Goal: Transaction & Acquisition: Purchase product/service

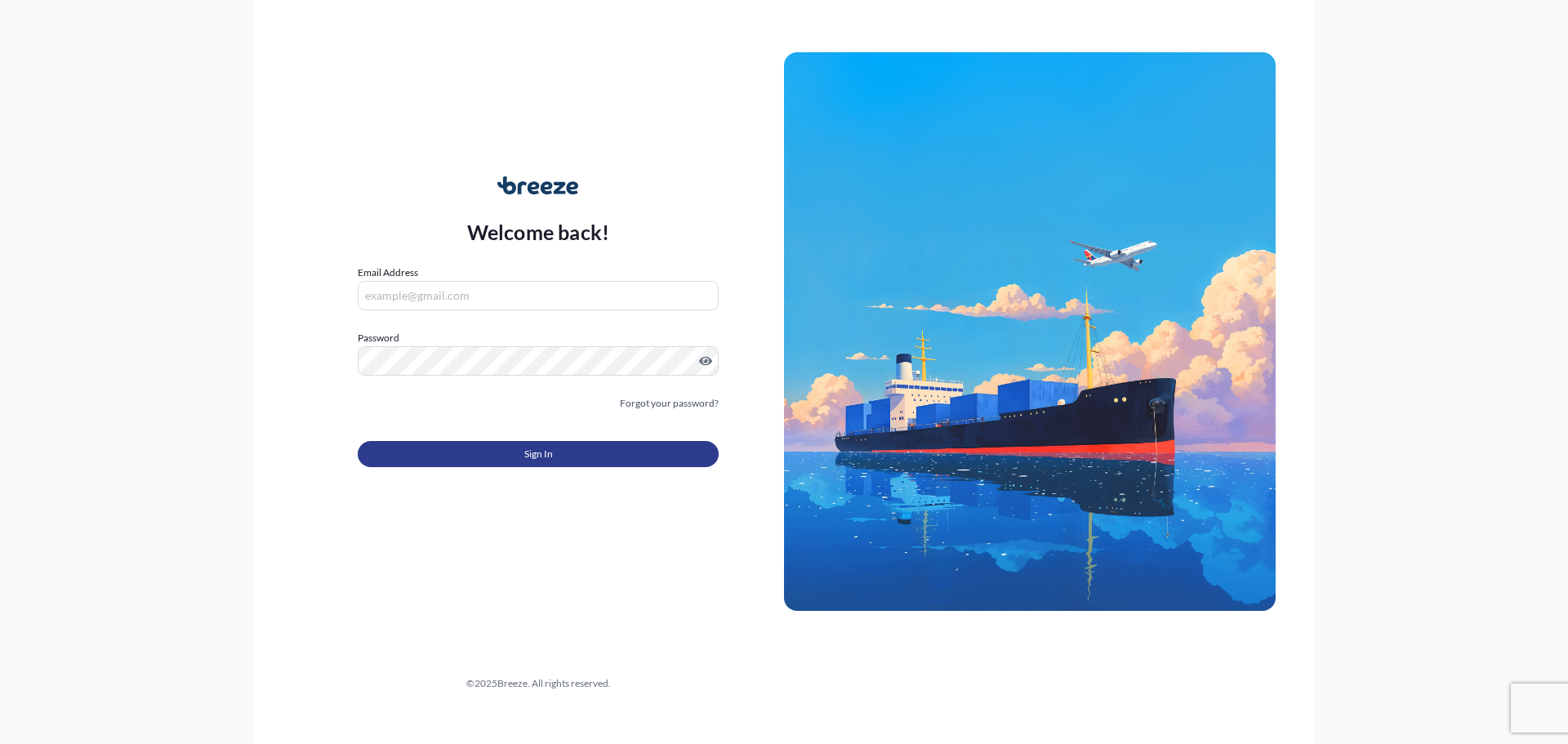
type input "[EMAIL_ADDRESS][DOMAIN_NAME]"
click at [605, 455] on button "Sign In" at bounding box center [538, 454] width 361 height 26
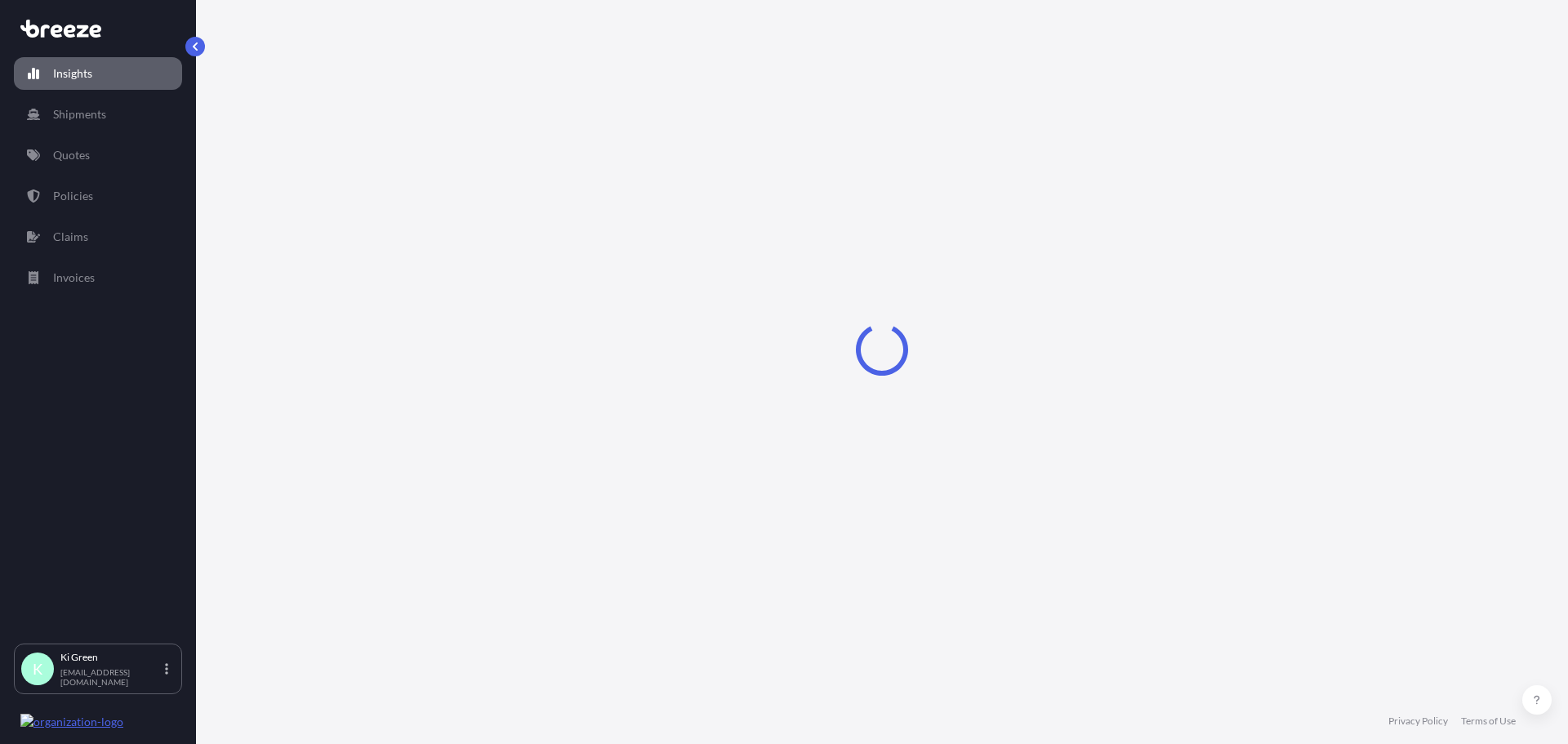
select select "2025"
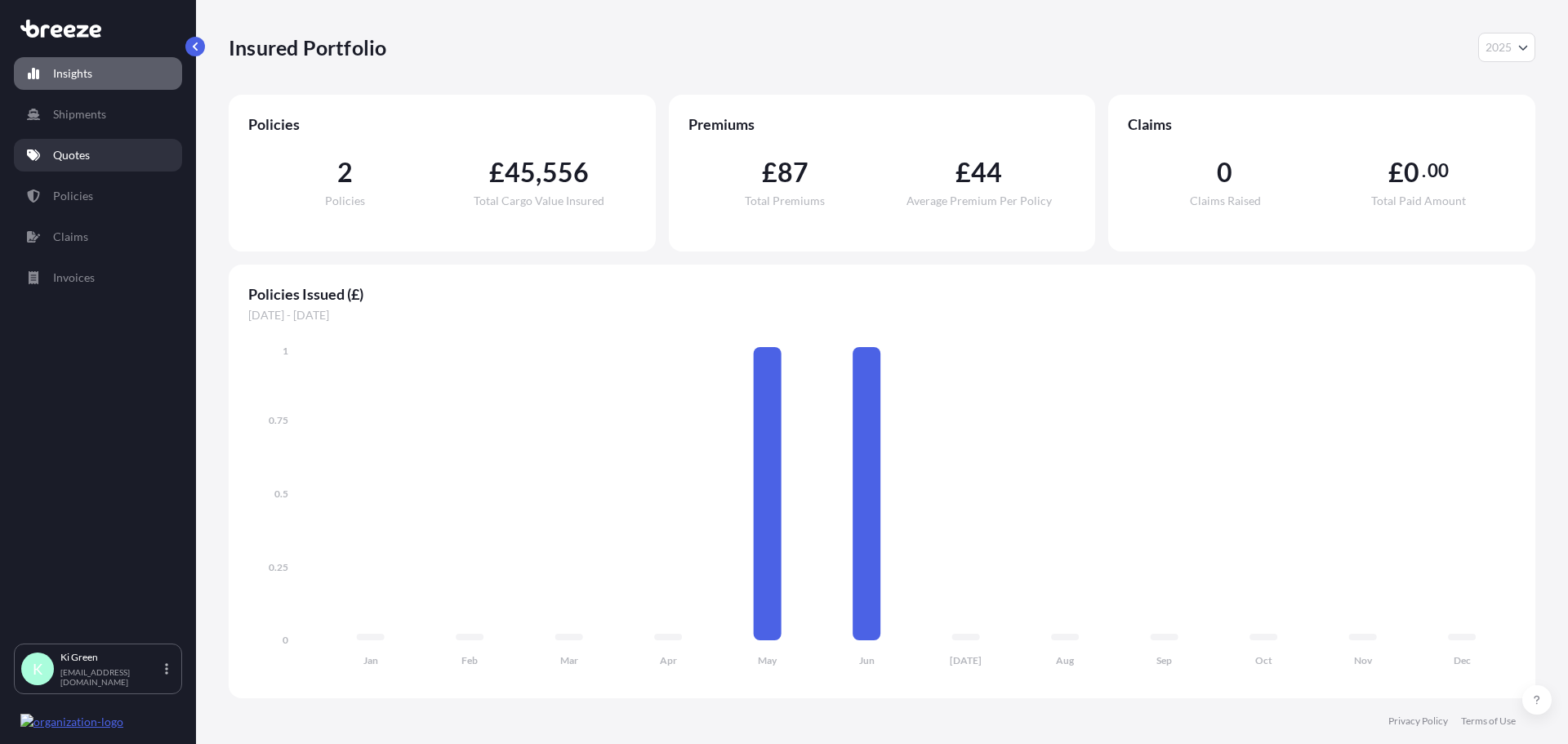
click at [81, 155] on p "Quotes" at bounding box center [72, 155] width 37 height 16
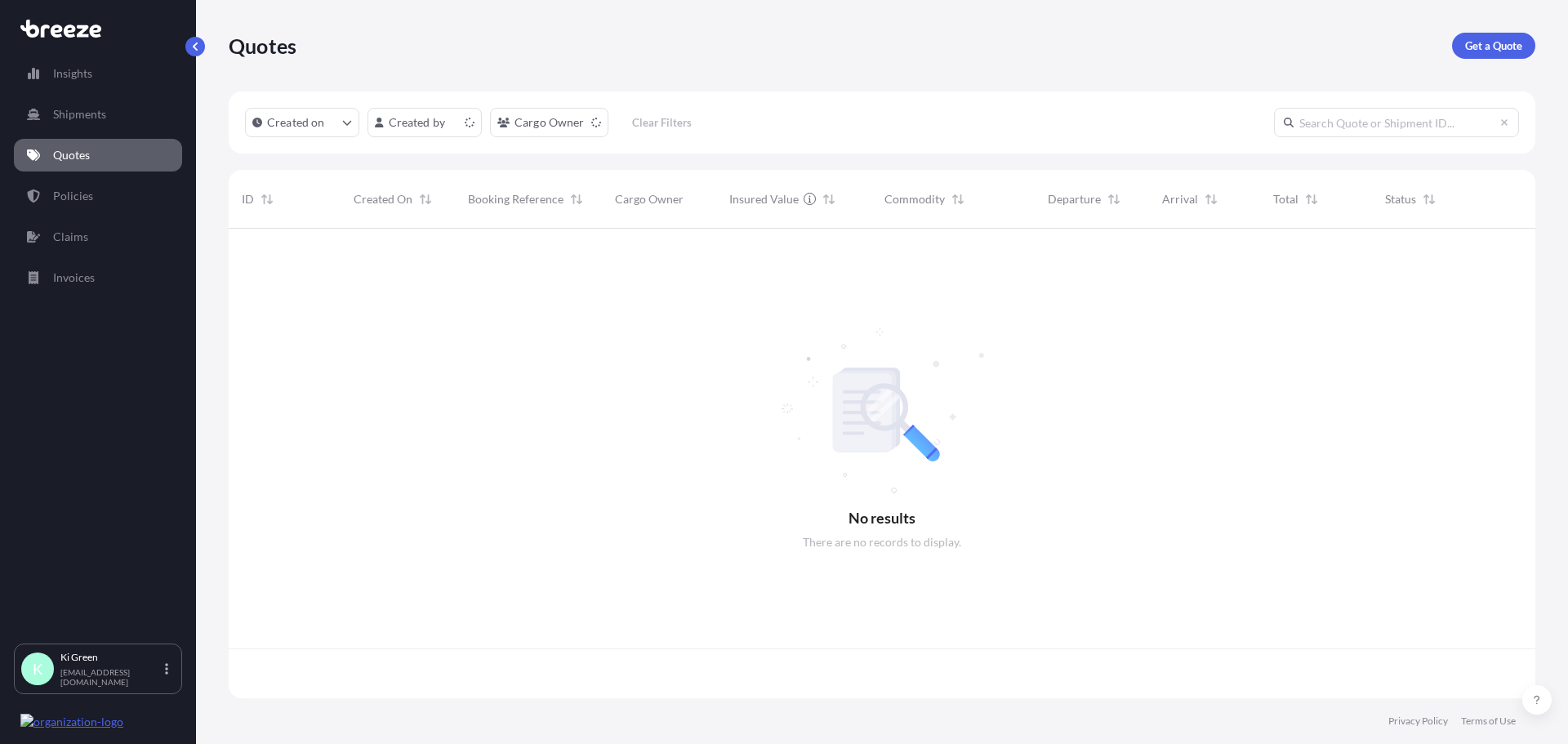
scroll to position [466, 1294]
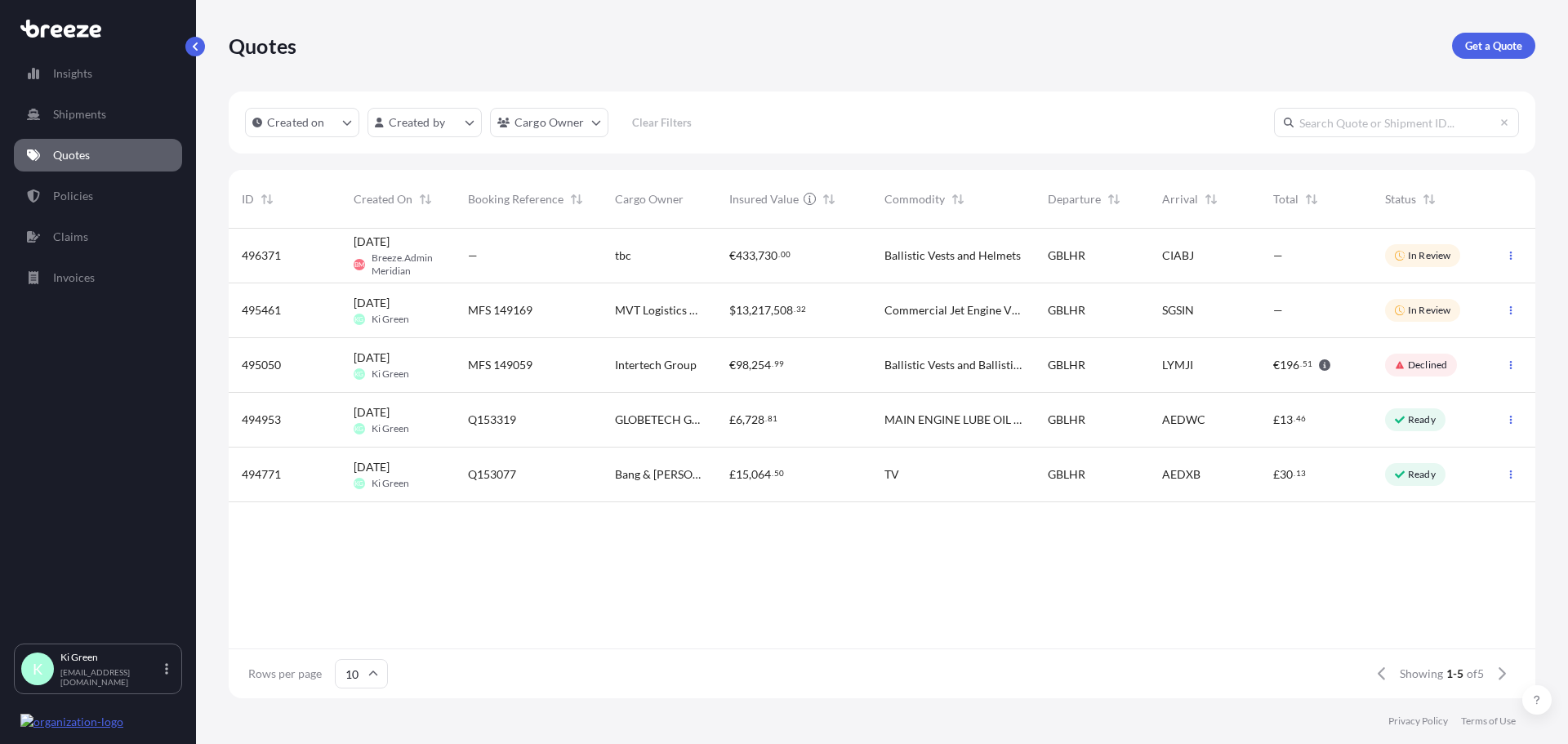
click at [858, 481] on div "£ 15 , 064 . 50" at bounding box center [793, 474] width 129 height 16
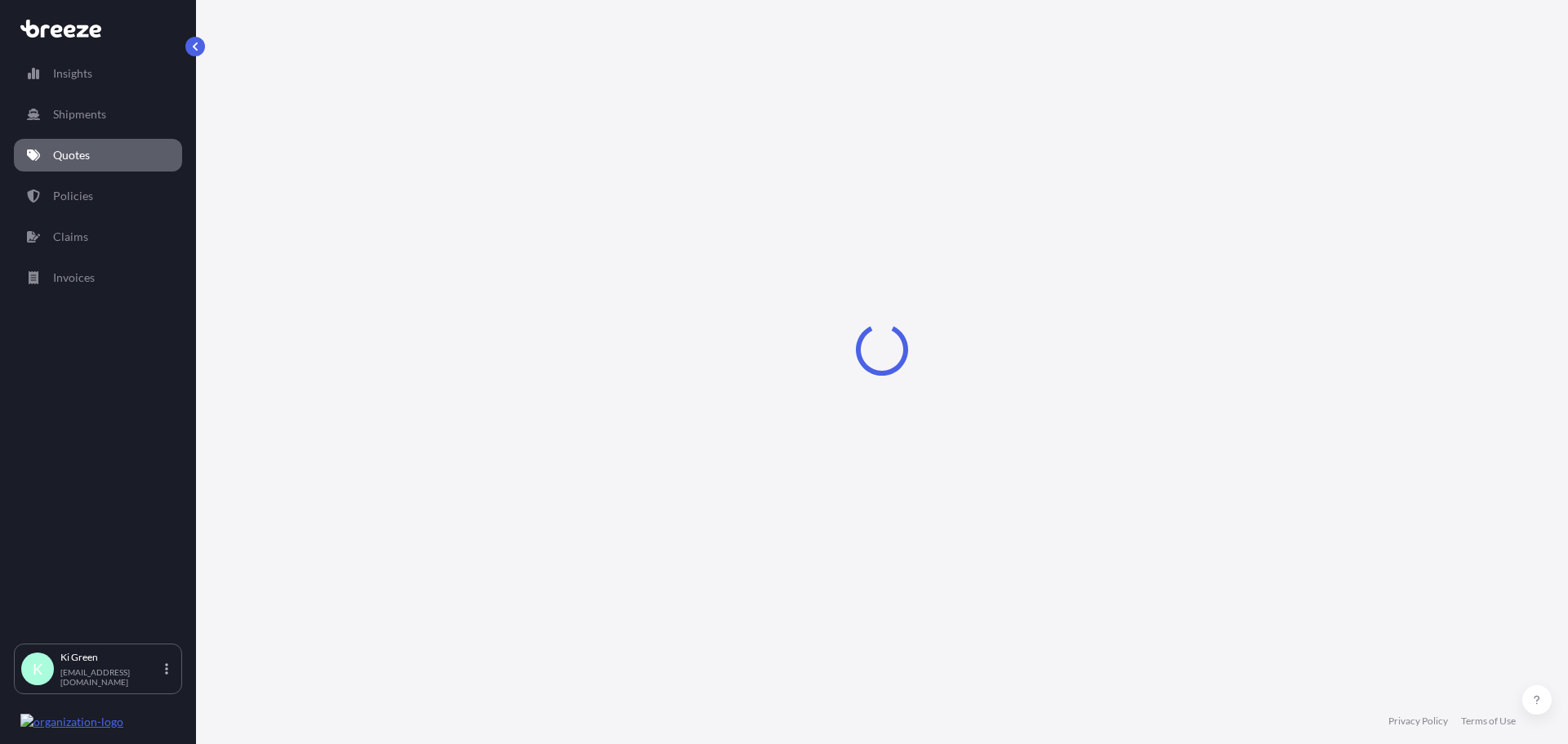
select select "Road"
select select "Air"
select select "Road"
select select "1"
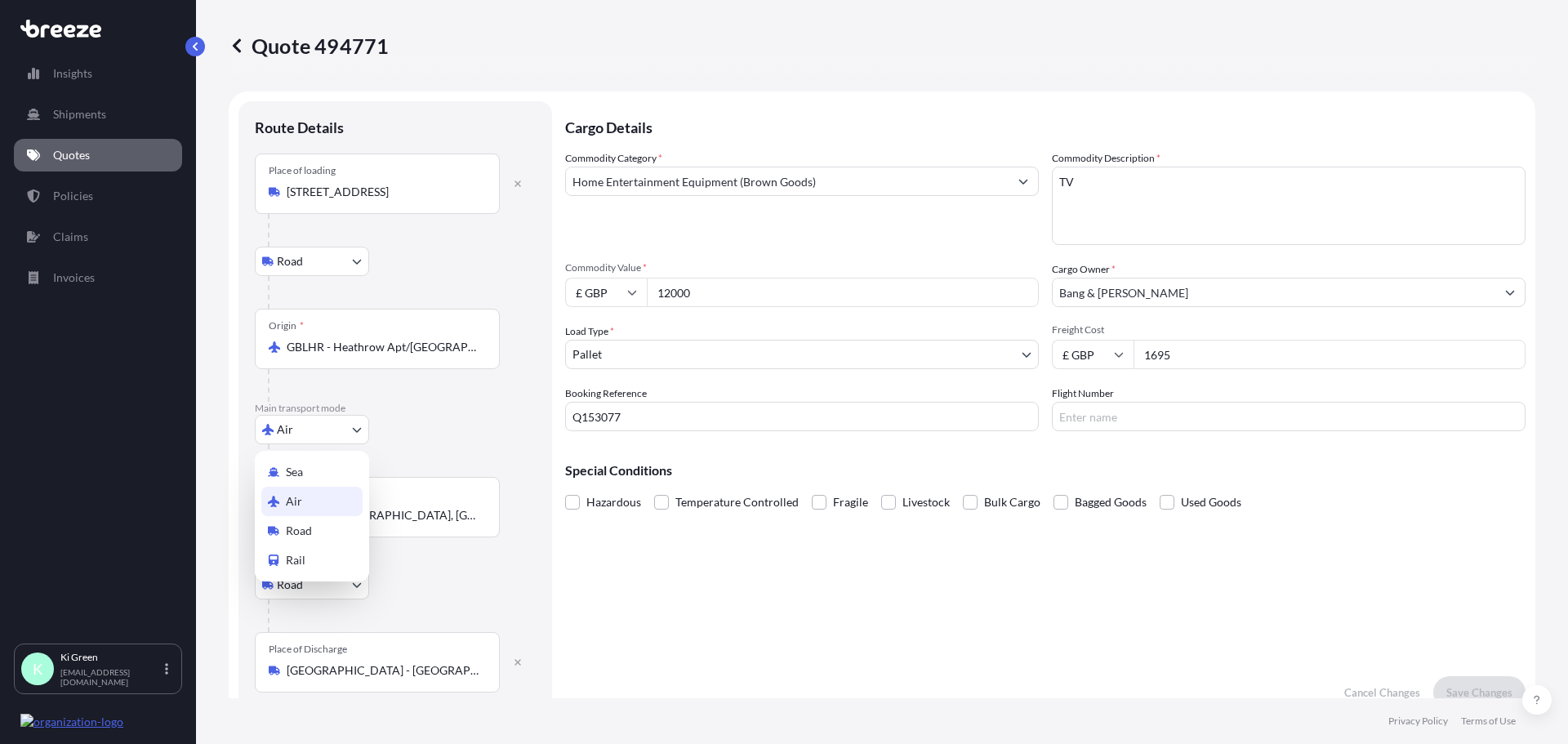
click at [316, 430] on body "Insights Shipments Quotes Policies Claims Invoices K Ki Green ki@meridianfreigh…" at bounding box center [784, 372] width 1568 height 744
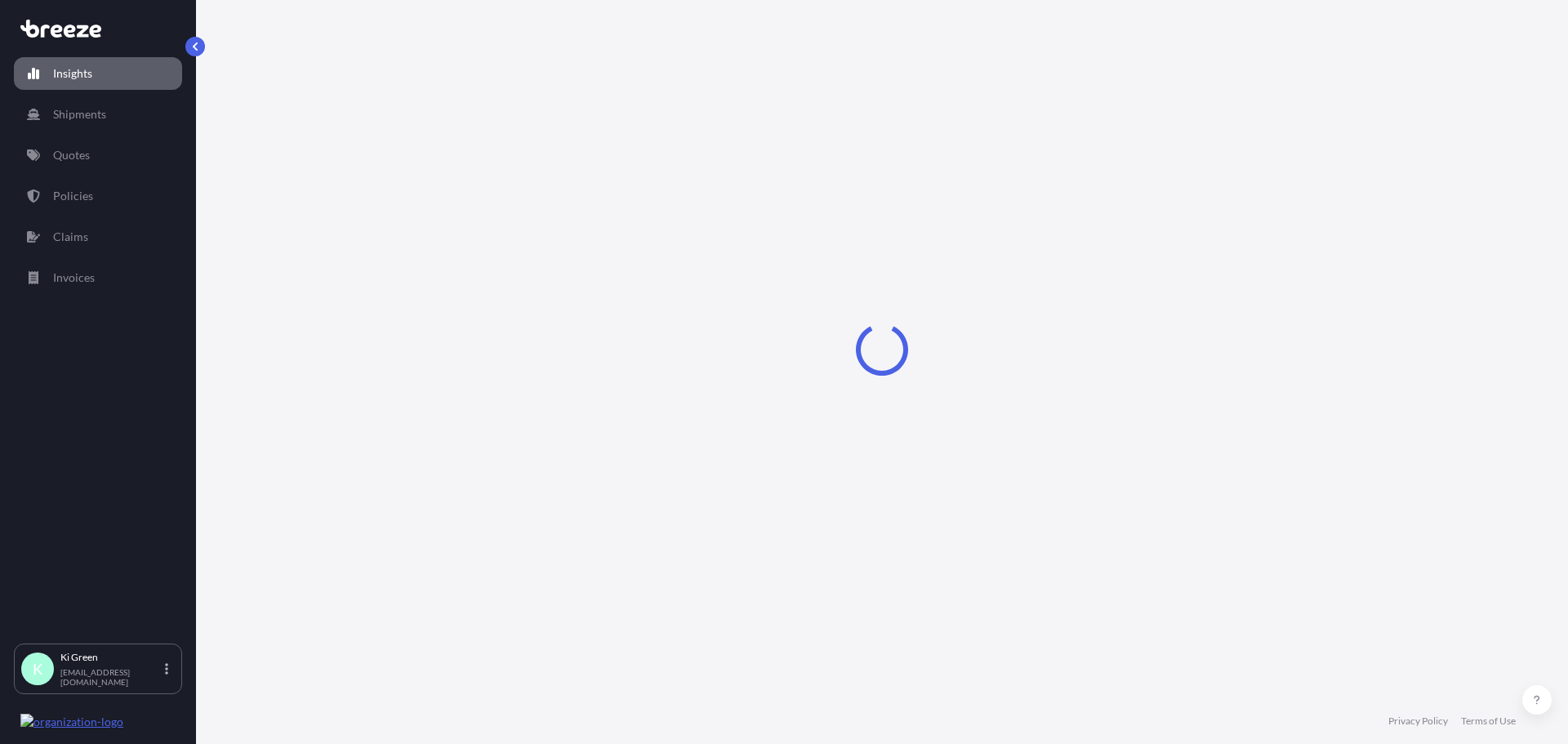
select select "2025"
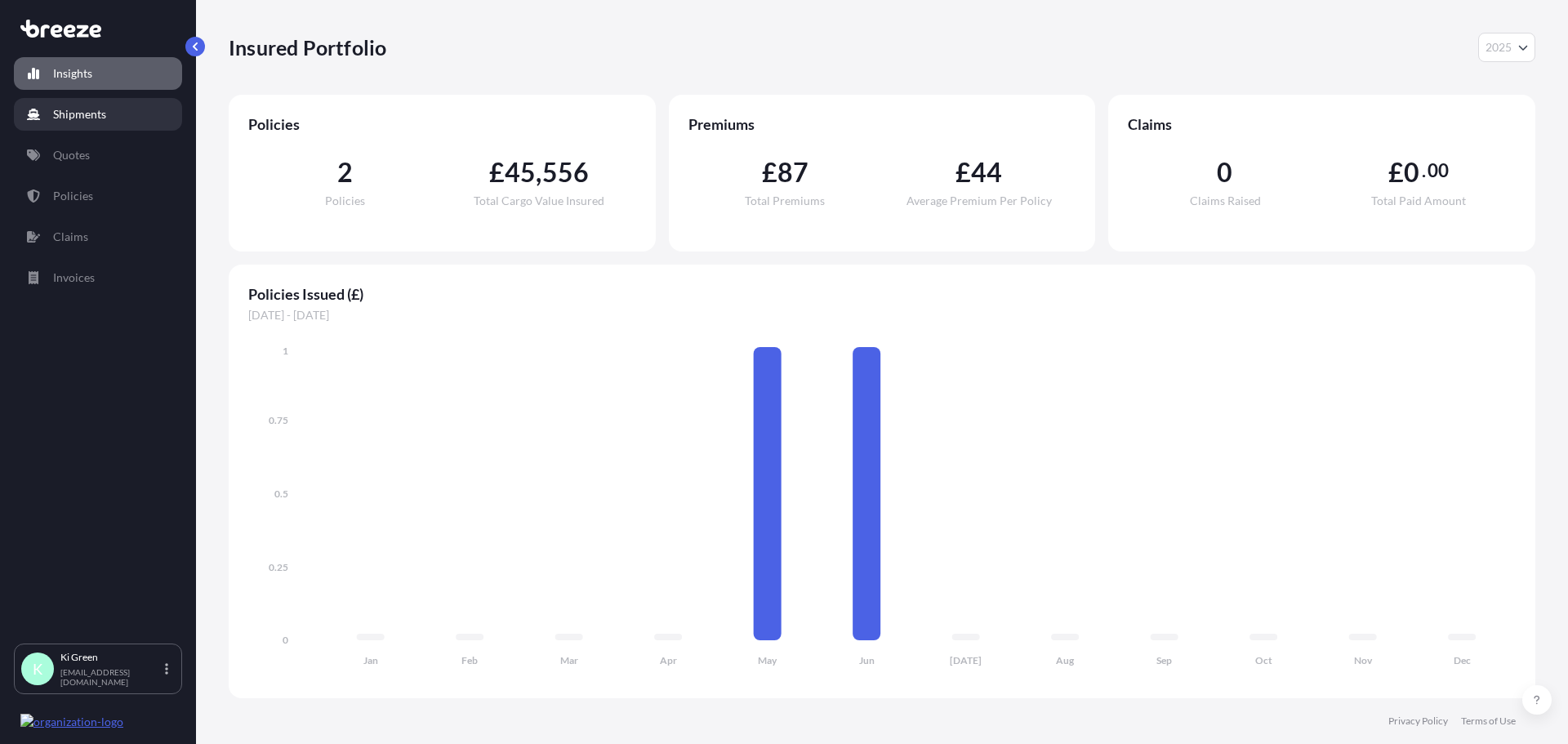
click at [65, 114] on p "Shipments" at bounding box center [79, 114] width 53 height 16
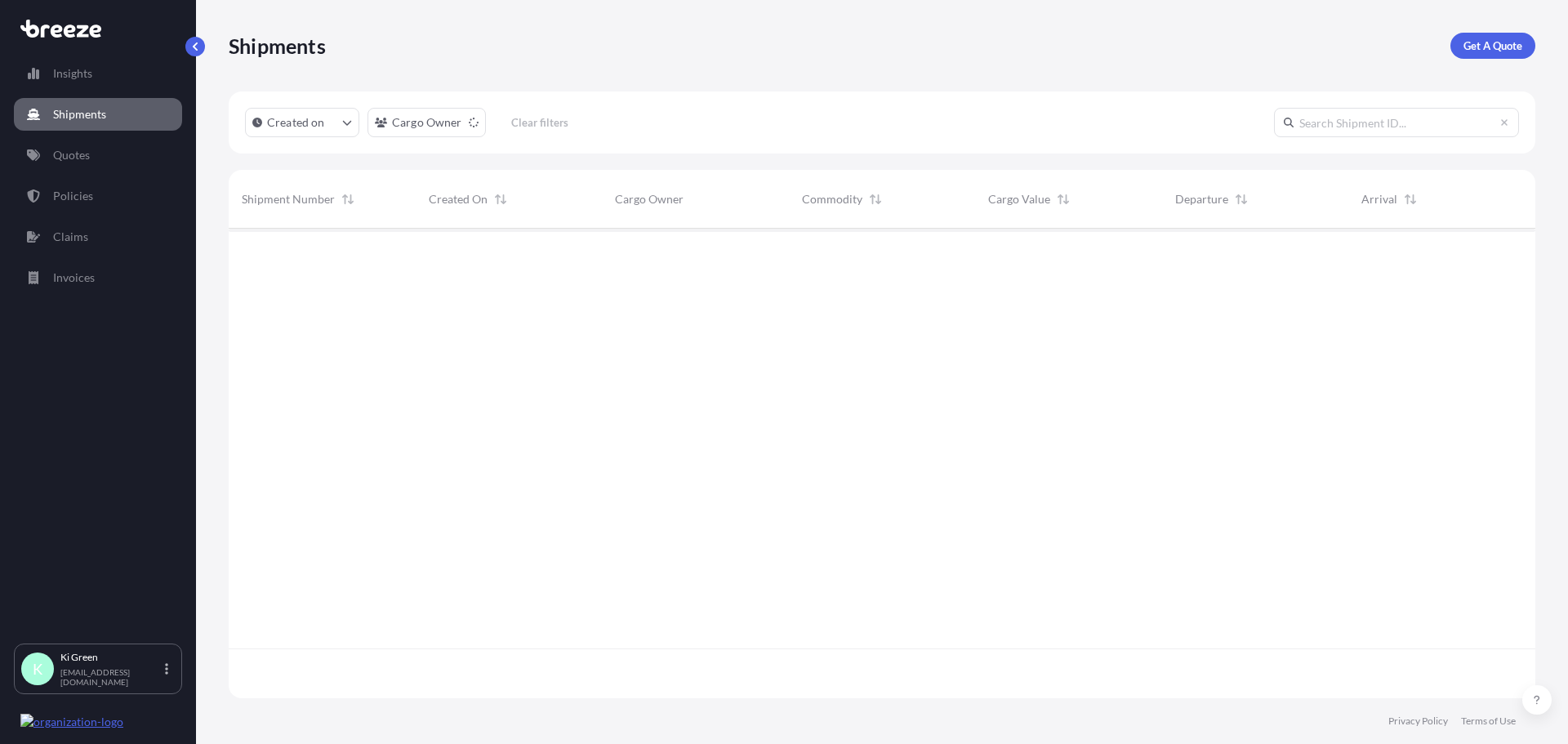
scroll to position [466, 1294]
click at [1504, 56] on link "Get A Quote" at bounding box center [1493, 45] width 85 height 26
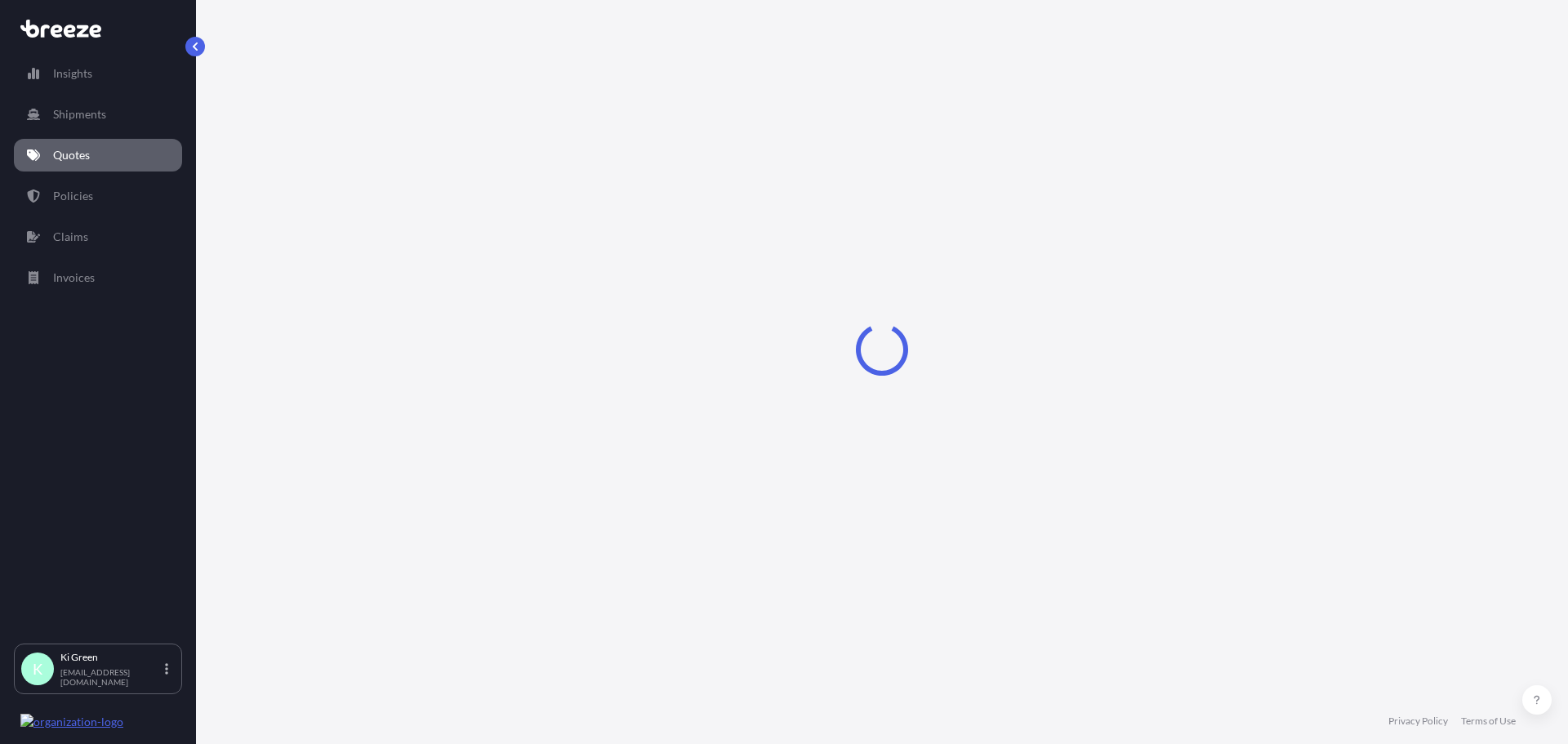
select select "Sea"
select select "1"
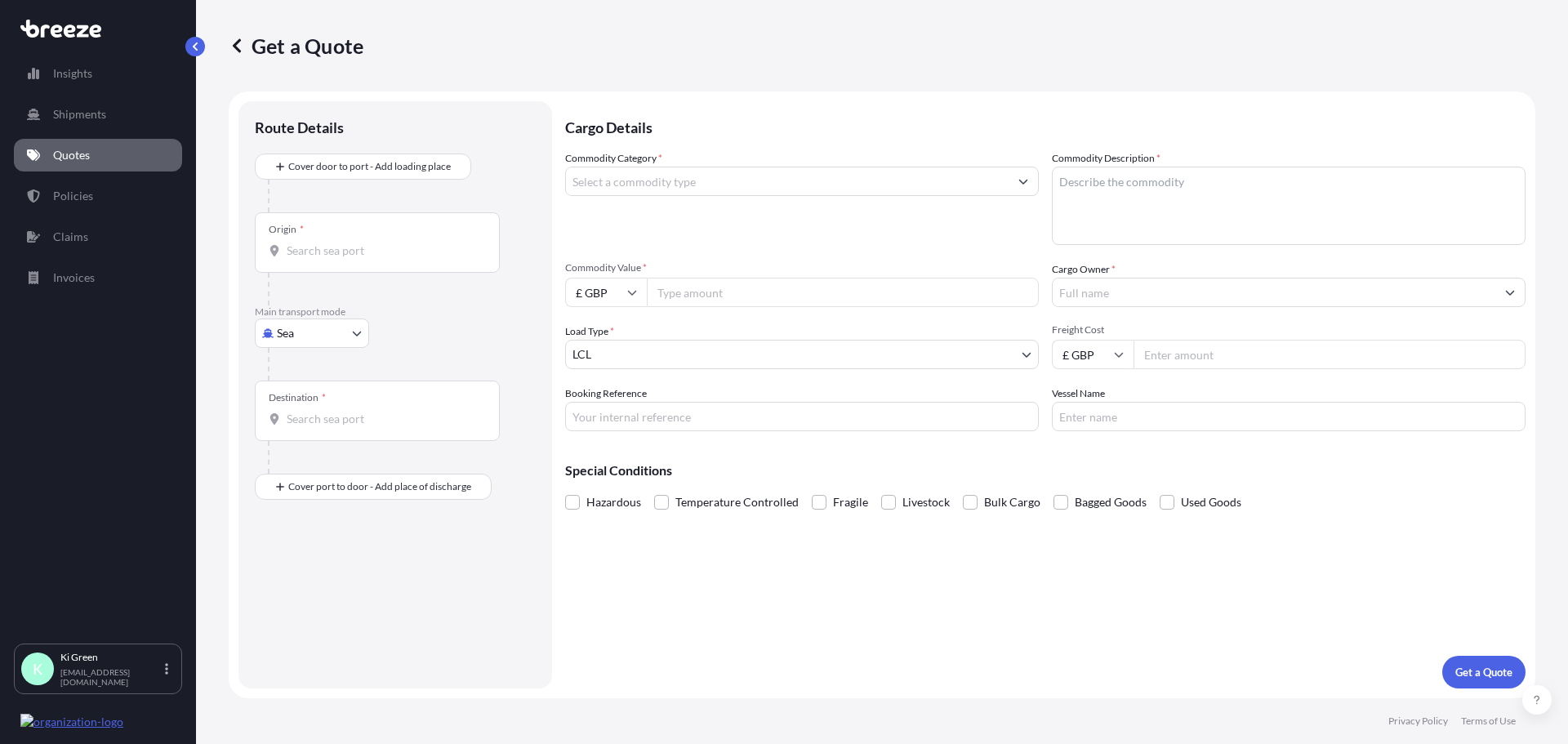
click at [630, 347] on body "Insights Shipments Quotes Policies Claims Invoices K Ki Green [EMAIL_ADDRESS][D…" at bounding box center [784, 372] width 1568 height 744
click at [329, 337] on body "Insights Shipments Quotes Policies Claims Invoices K Ki Green [EMAIL_ADDRESS][D…" at bounding box center [784, 372] width 1568 height 744
click at [308, 437] on span "Road" at bounding box center [299, 433] width 26 height 16
select select "Road"
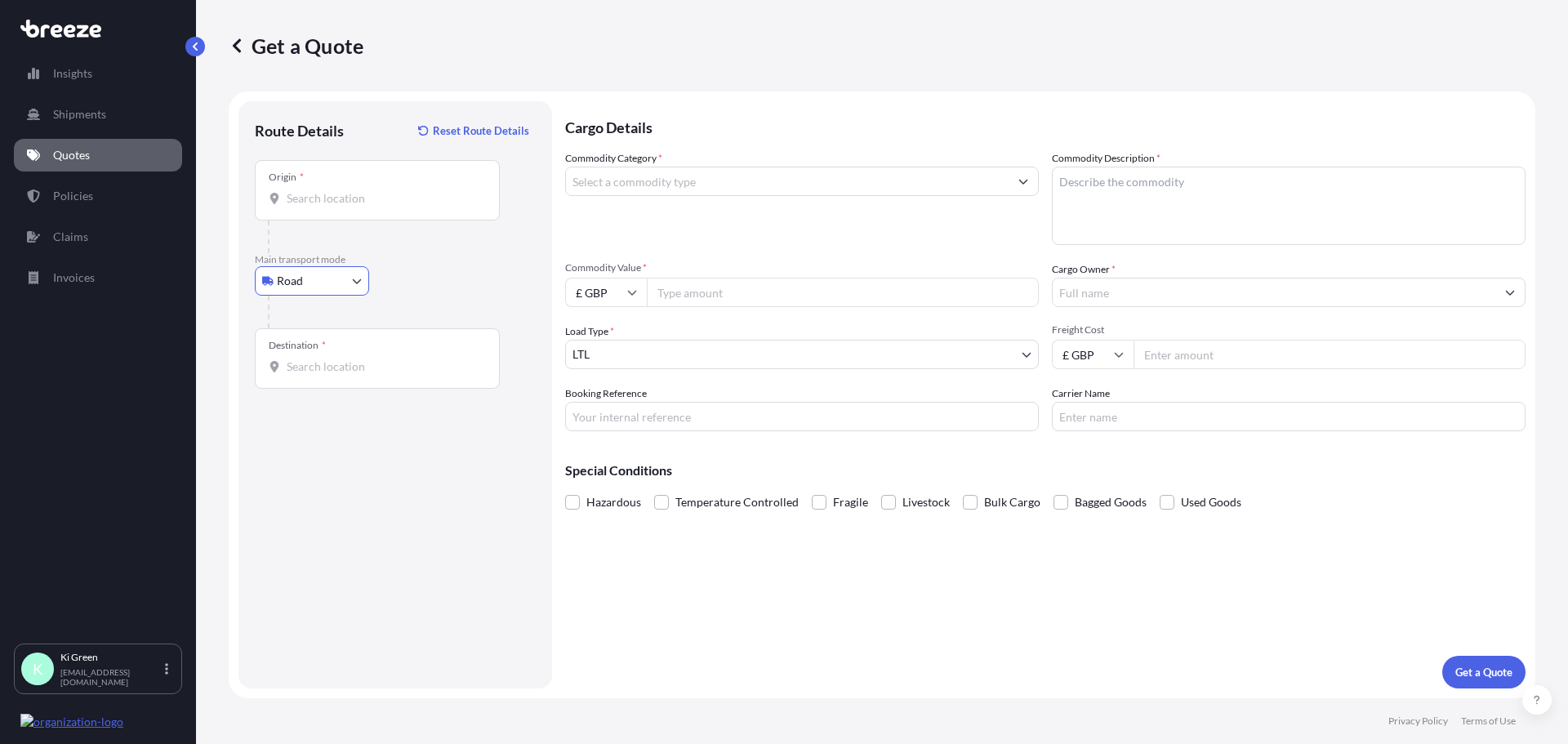
click at [323, 201] on input "Origin *" at bounding box center [382, 198] width 193 height 16
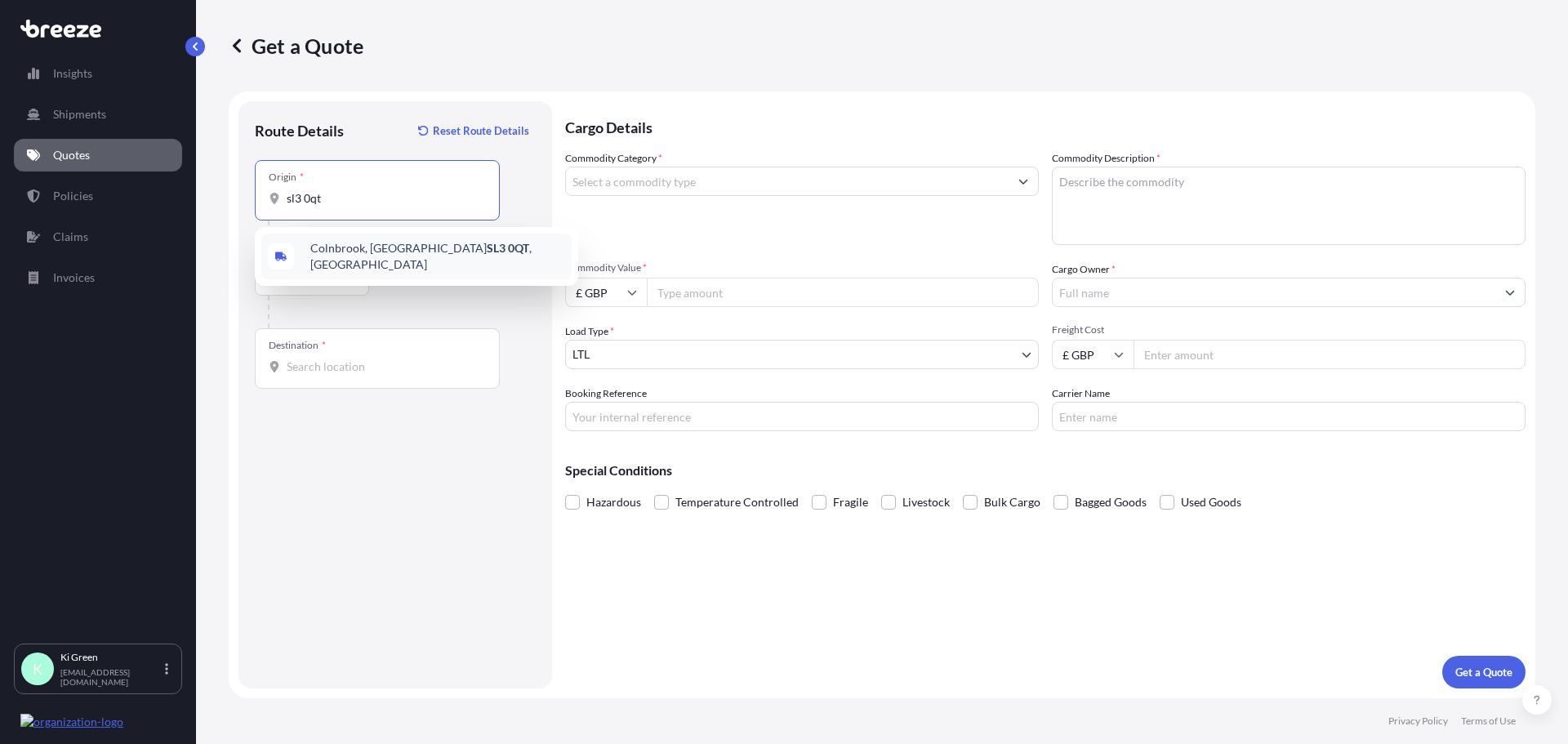
click at [342, 252] on span "Colnbrook, Slough SL3 0QT , [GEOGRAPHIC_DATA]" at bounding box center [438, 256] width 255 height 33
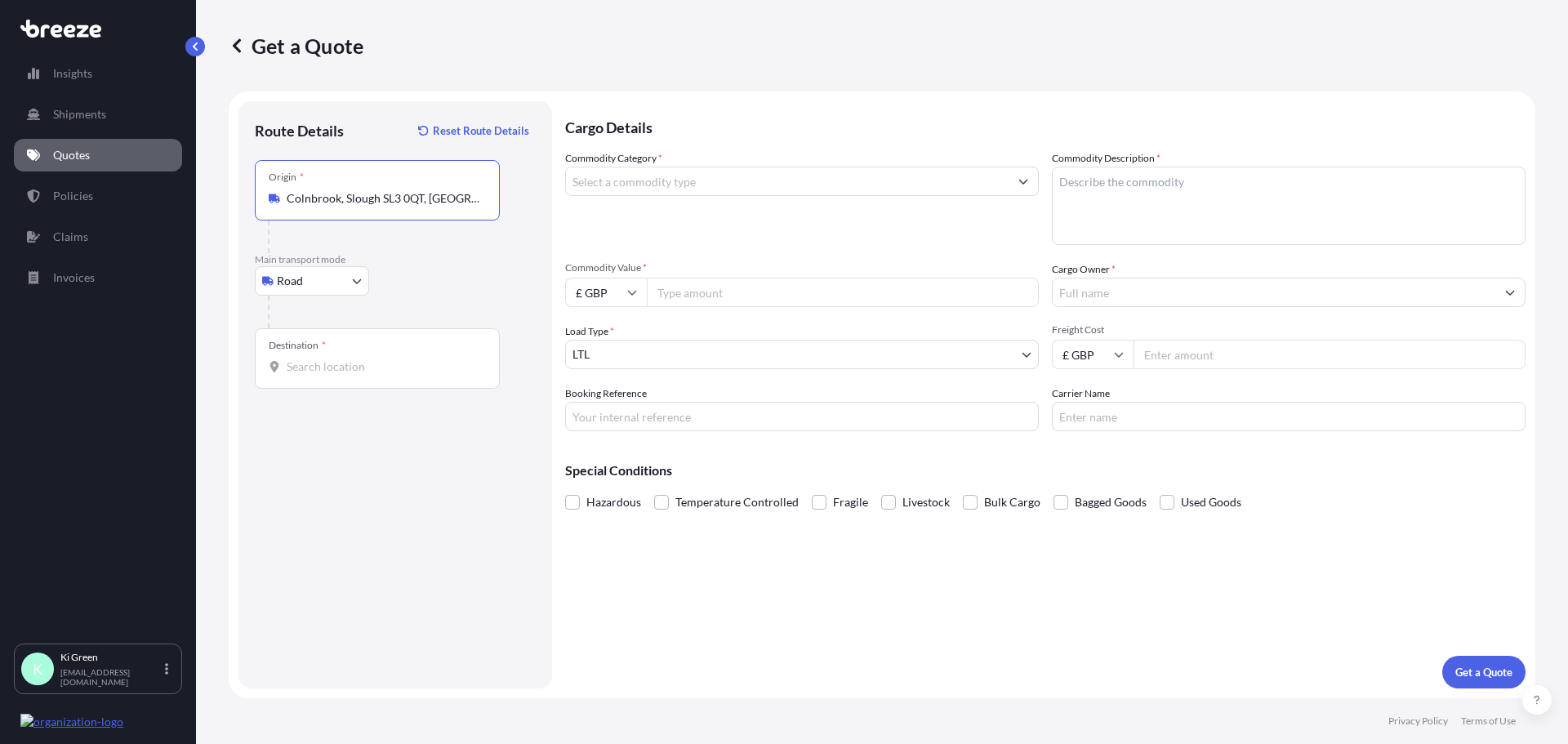
type input "Colnbrook, Slough SL3 0QT, [GEOGRAPHIC_DATA]"
click at [314, 364] on input "Destination *" at bounding box center [382, 366] width 193 height 16
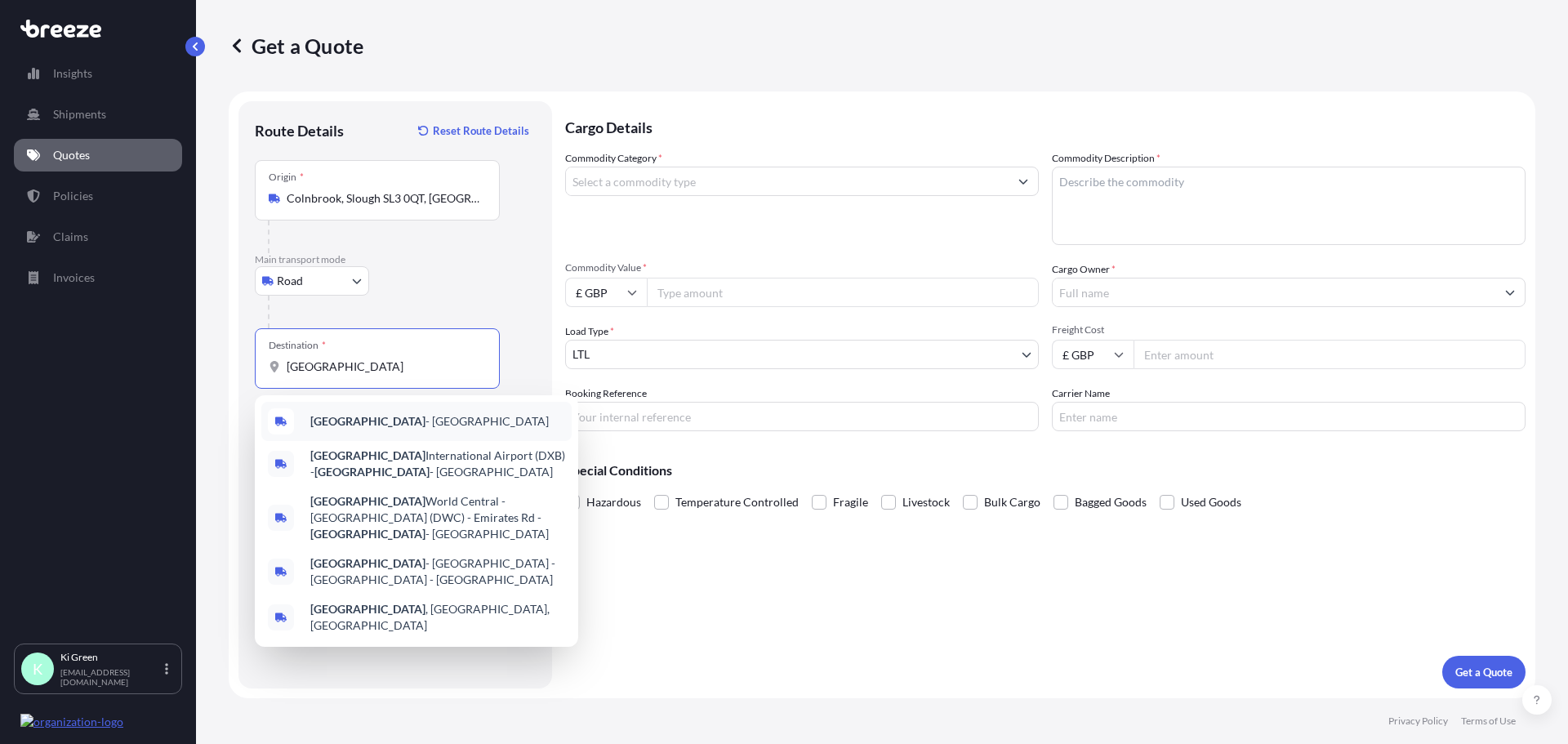
click at [343, 410] on div "[GEOGRAPHIC_DATA] - [GEOGRAPHIC_DATA]" at bounding box center [416, 421] width 311 height 40
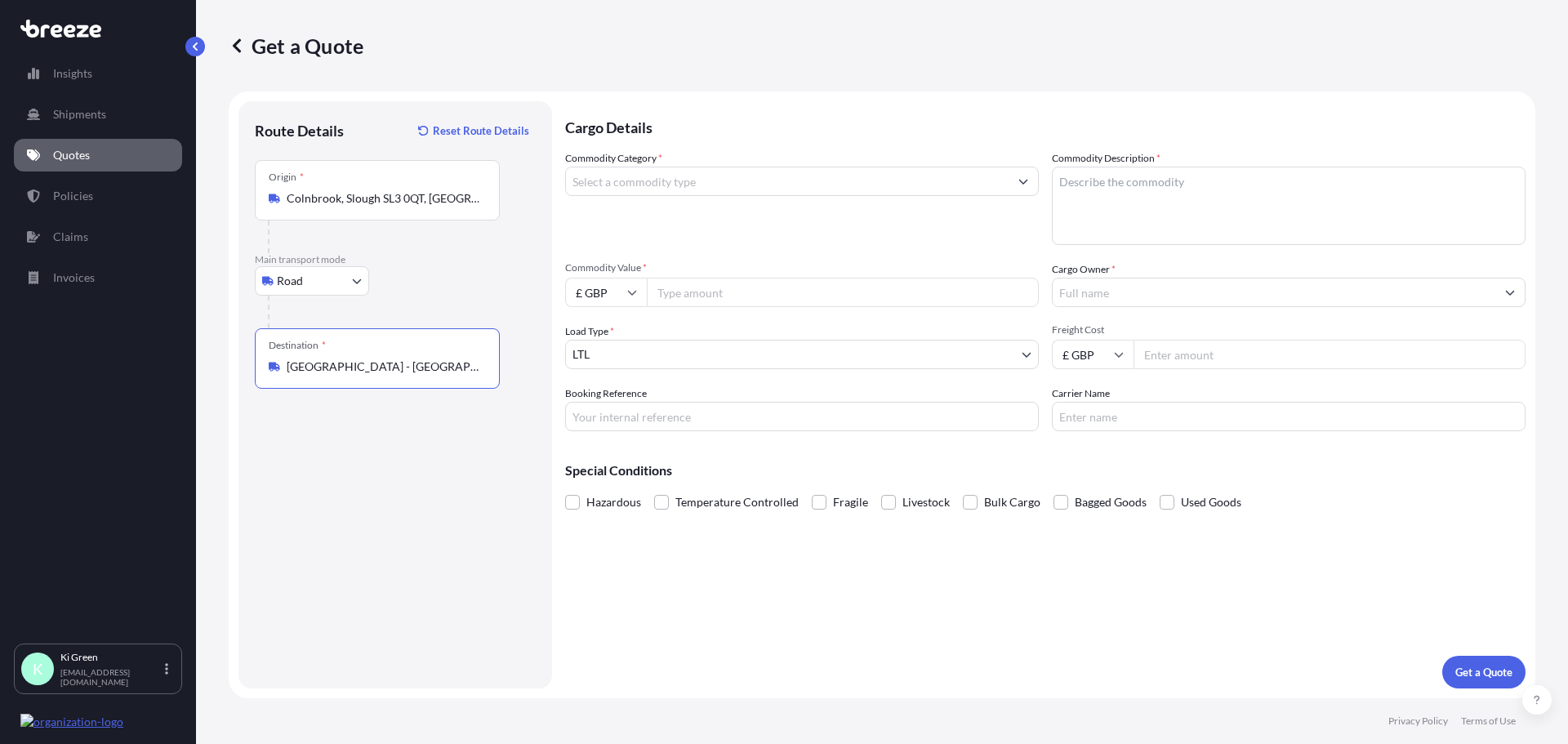
type input "[GEOGRAPHIC_DATA] - [GEOGRAPHIC_DATA]"
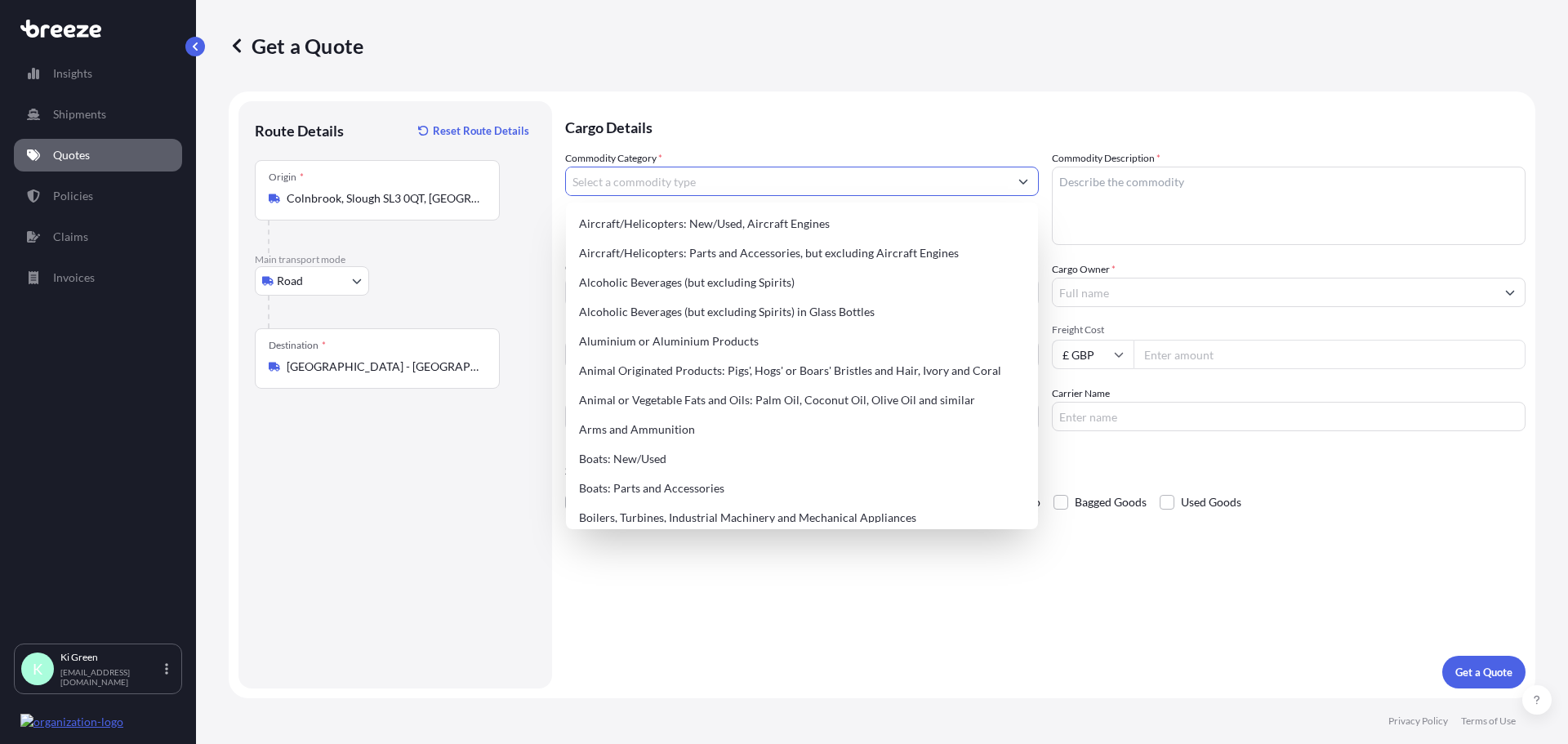
click at [604, 182] on input "Commodity Category *" at bounding box center [787, 181] width 443 height 29
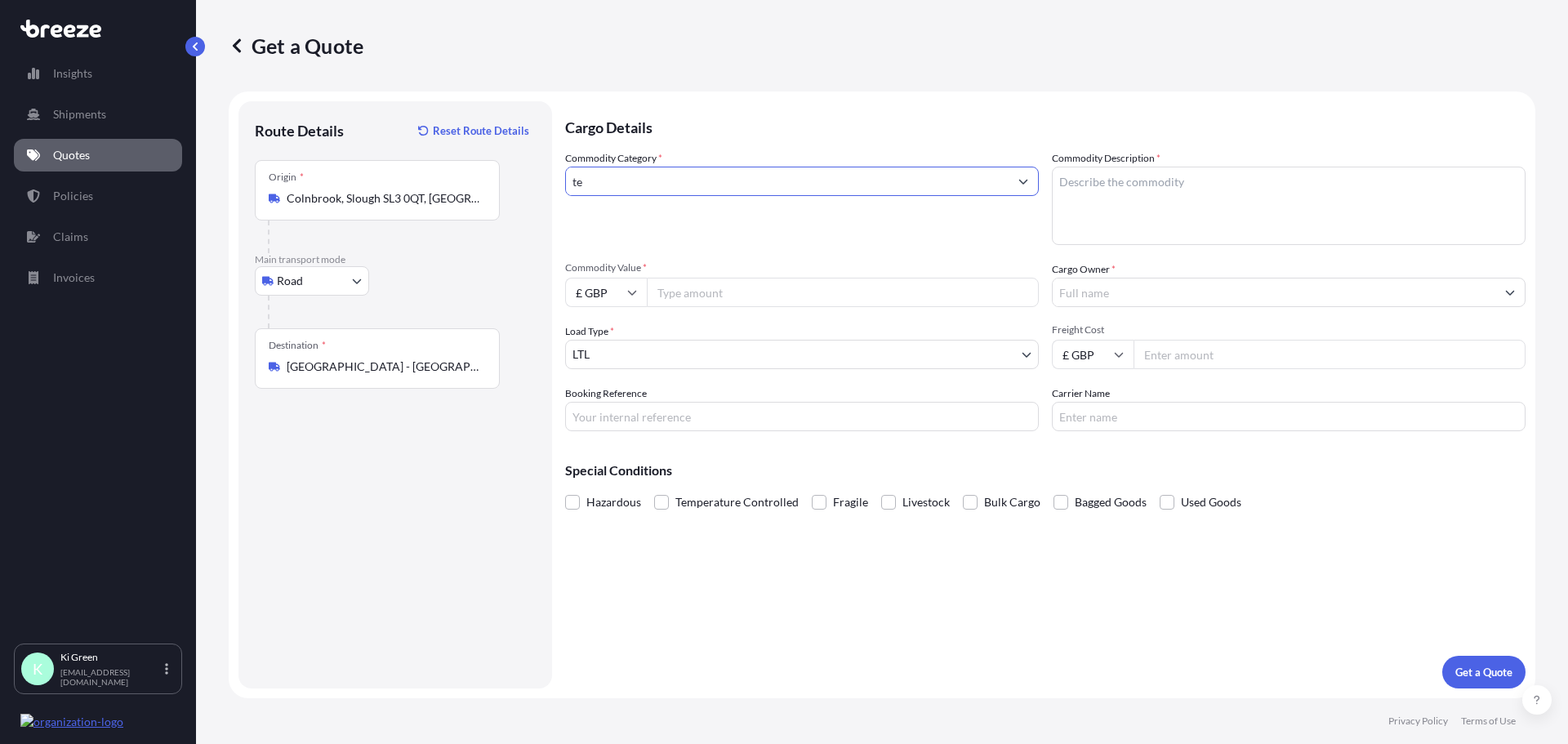
type input "t"
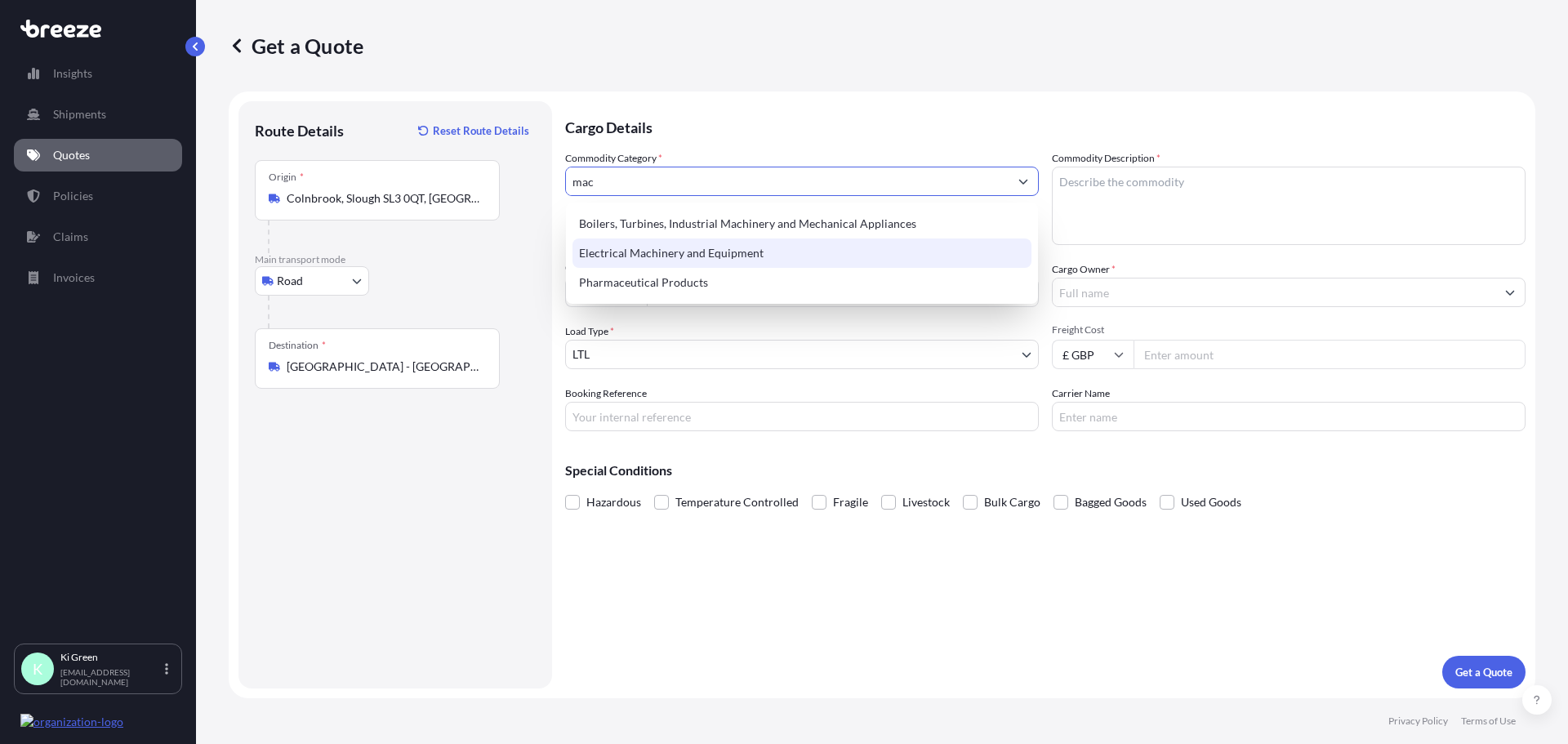
click at [630, 260] on div "Electrical Machinery and Equipment" at bounding box center [802, 252] width 459 height 29
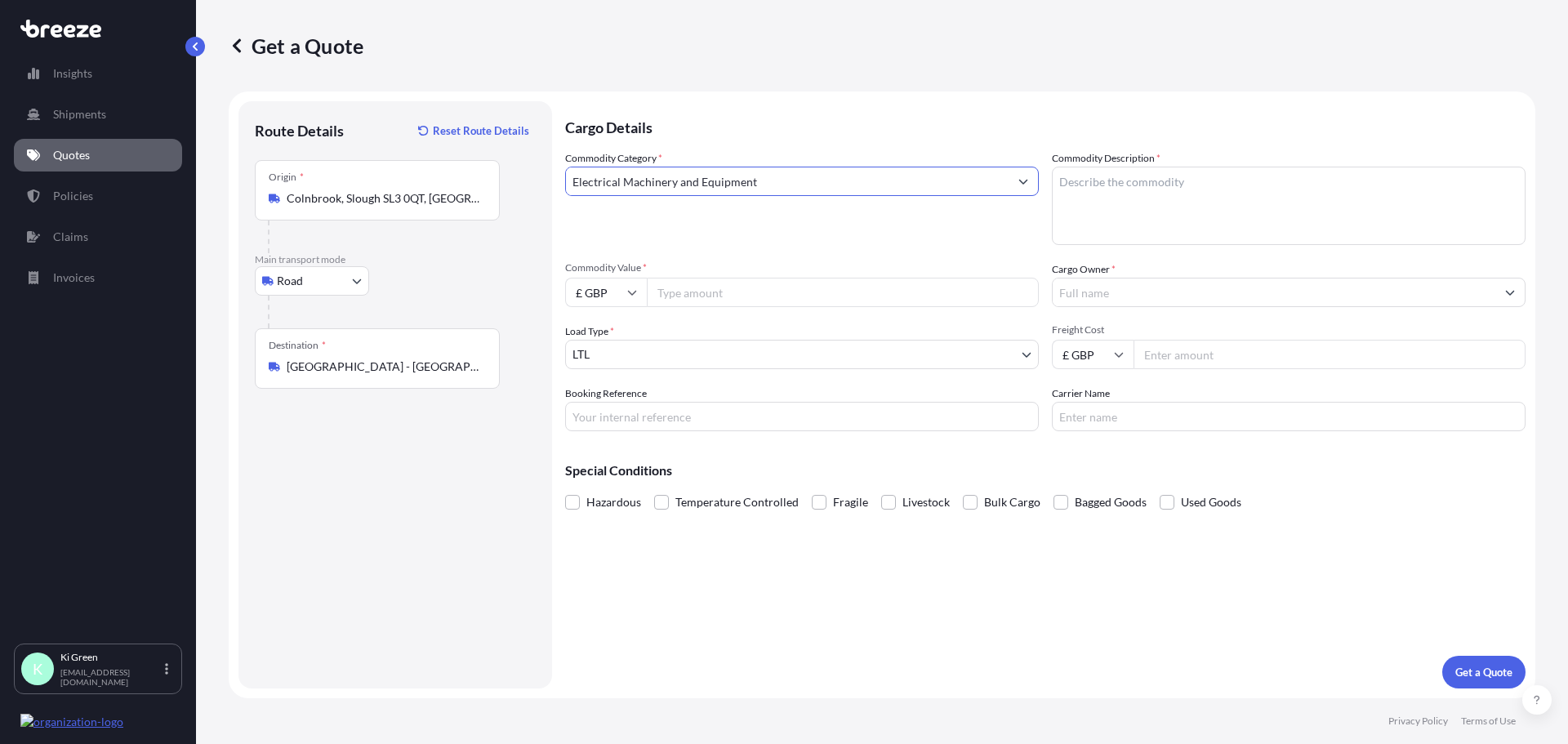
type input "Electrical Machinery and Equipment"
click at [1107, 201] on textarea "Commodity Description *" at bounding box center [1288, 205] width 474 height 78
type textarea "TELEVISION"
click at [724, 196] on div "Commodity Category * Electrical Machinery and Equipment" at bounding box center [802, 197] width 474 height 95
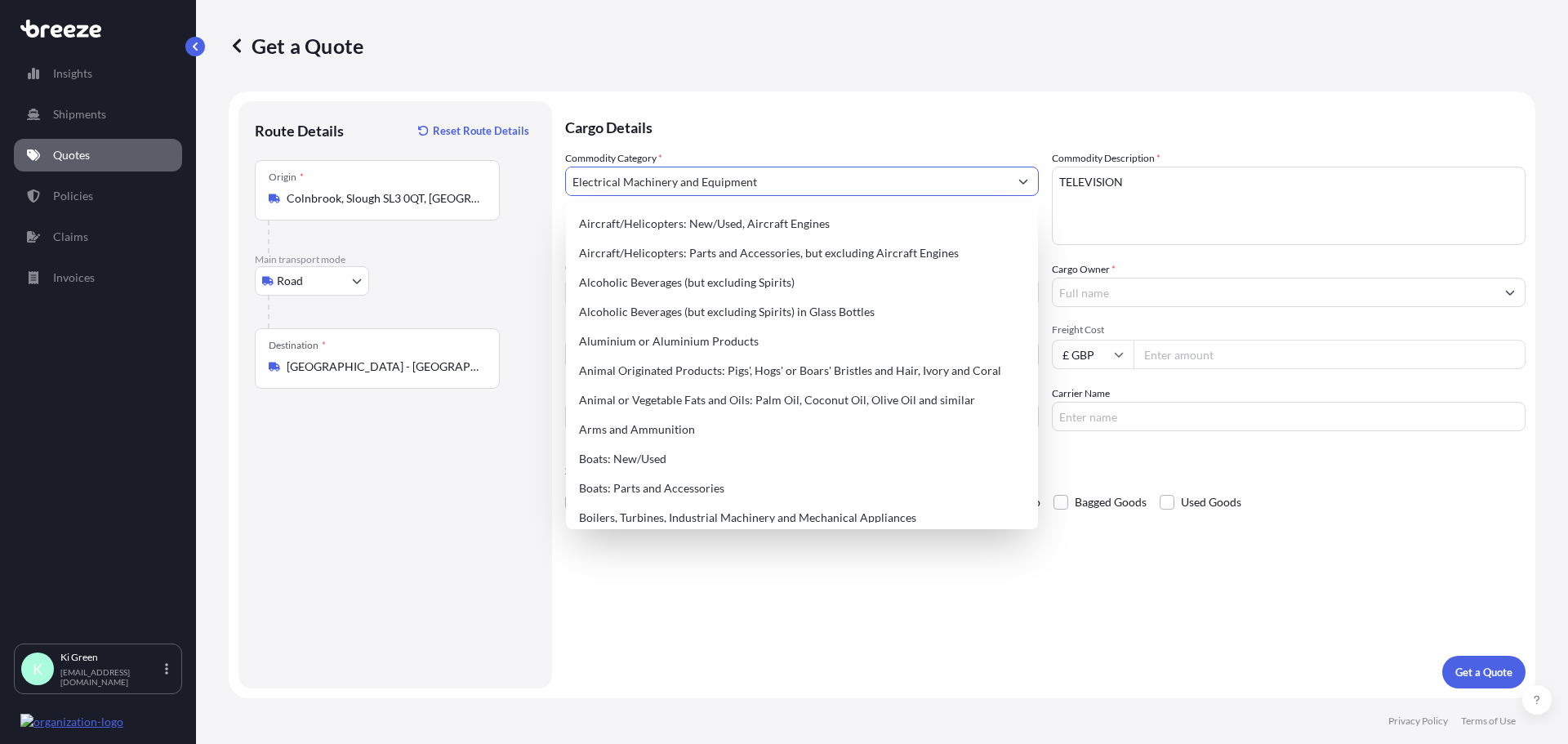
click at [738, 169] on input "Electrical Machinery and Equipment" at bounding box center [787, 181] width 443 height 29
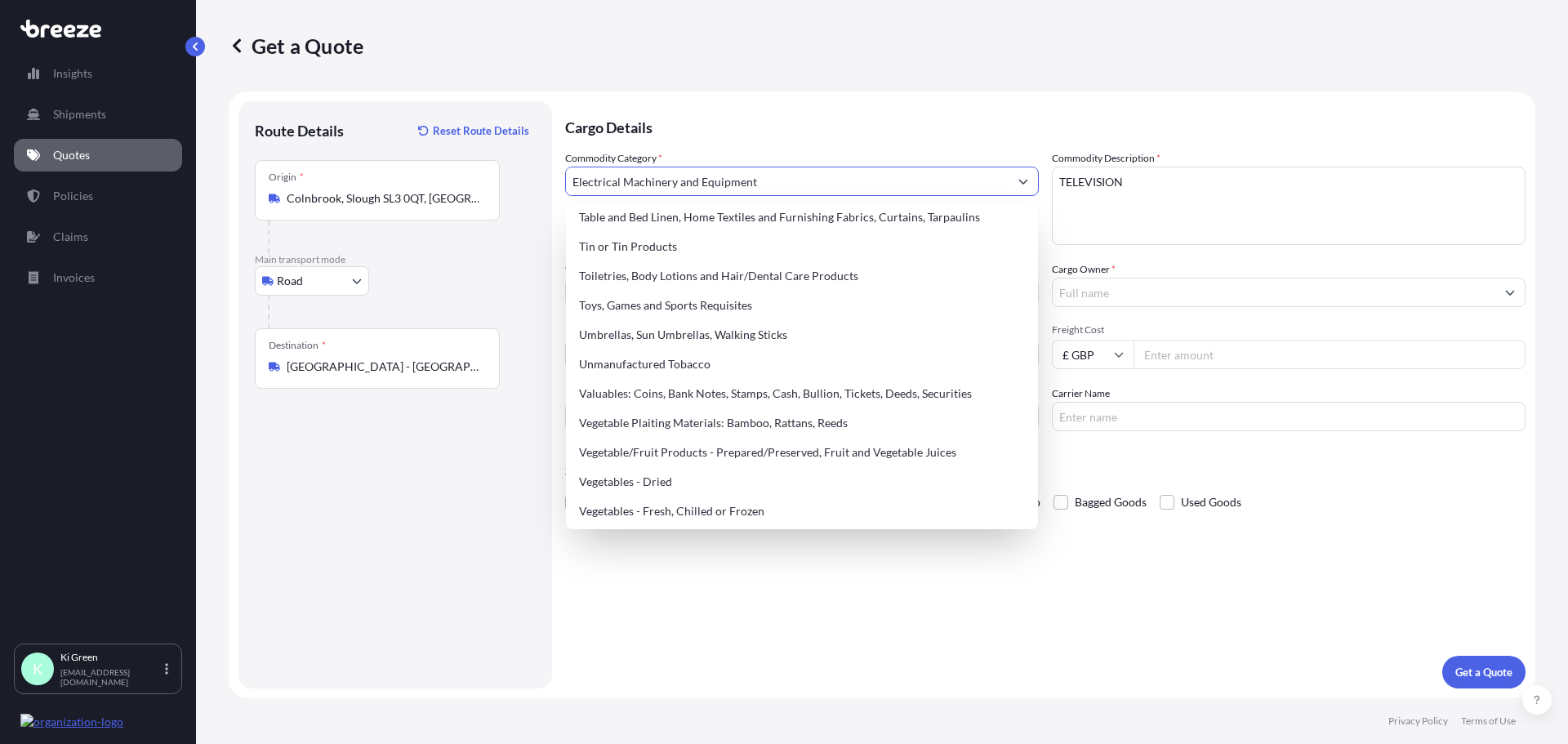
scroll to position [3801, 0]
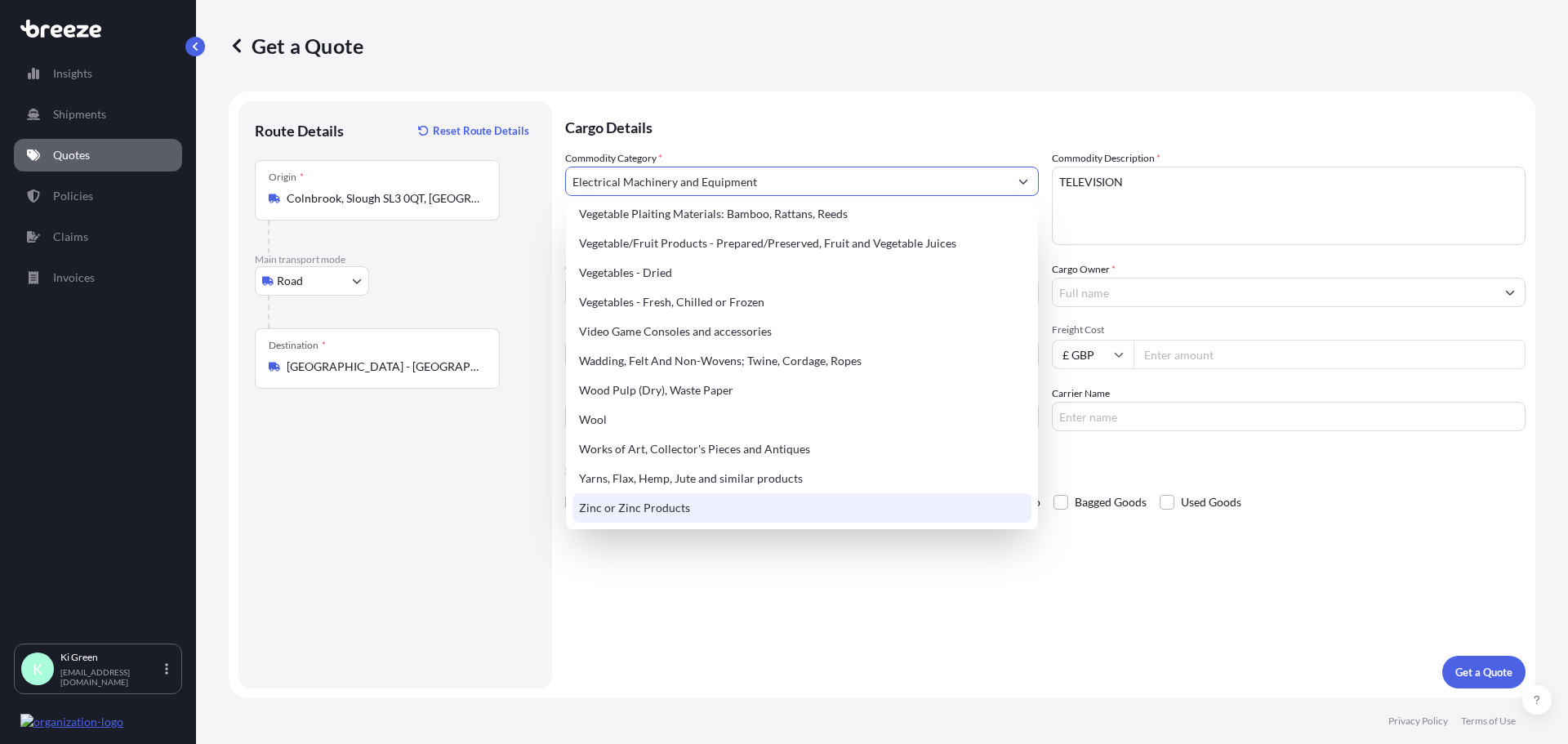
click at [723, 716] on footer "Privacy Policy Terms of Use" at bounding box center [883, 720] width 1373 height 45
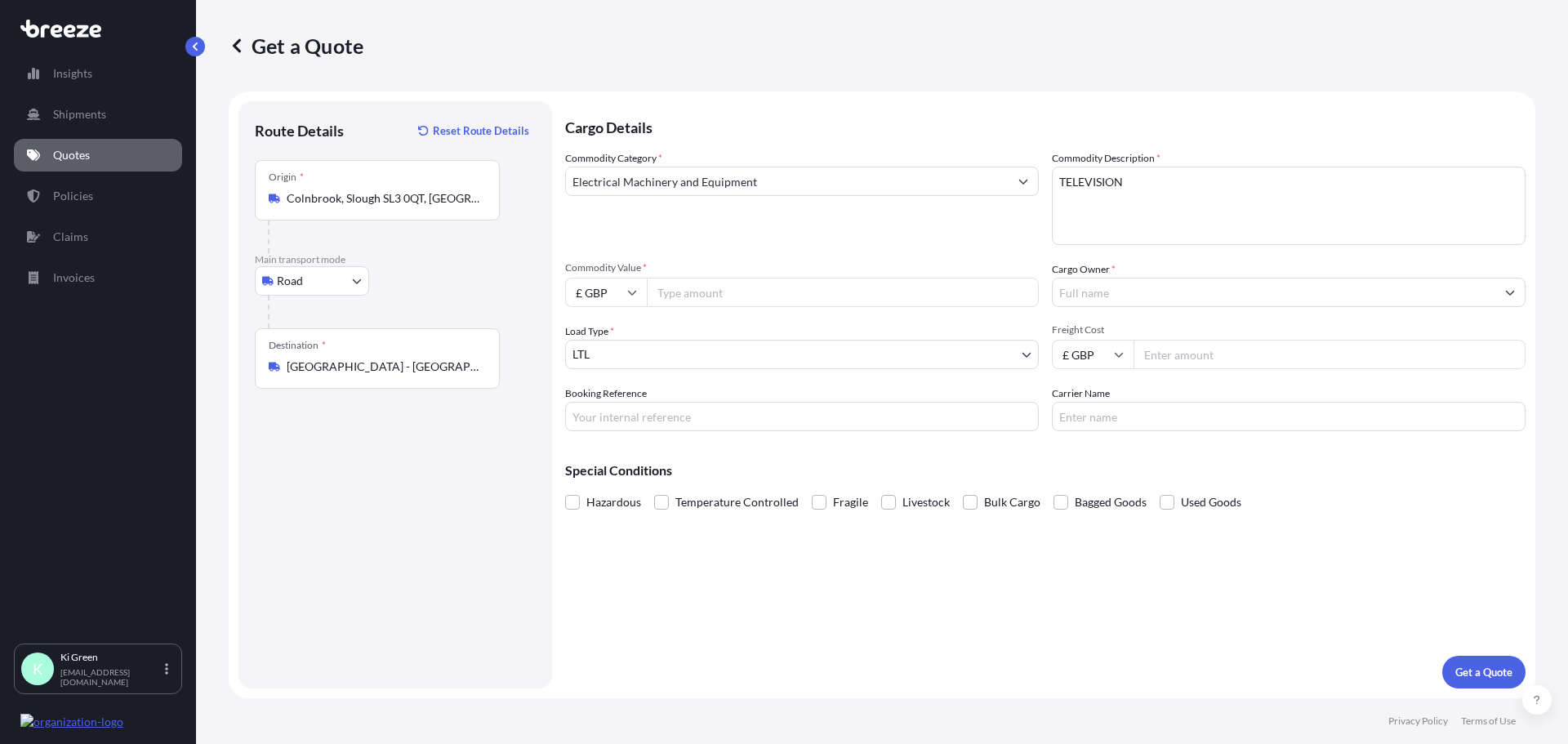
click at [707, 288] on input "Commodity Value *" at bounding box center [843, 292] width 392 height 29
type input "12500"
click at [665, 347] on body "Insights Shipments Quotes Policies Claims Invoices K Ki Green [EMAIL_ADDRESS][D…" at bounding box center [784, 372] width 1568 height 744
click at [1091, 306] on input "Cargo Owner *" at bounding box center [1274, 292] width 443 height 29
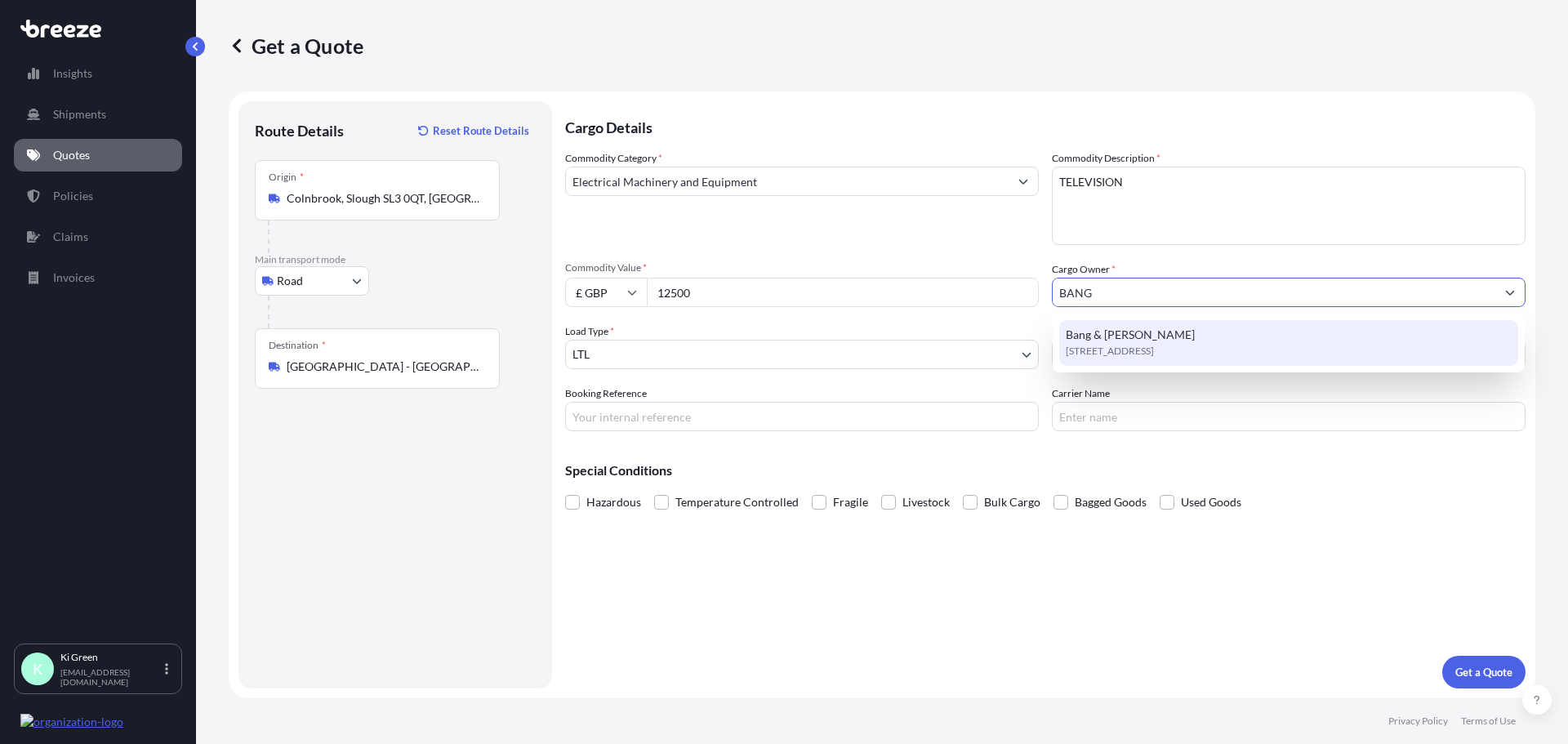
click at [1095, 337] on span "Bang & [PERSON_NAME]" at bounding box center [1130, 334] width 129 height 16
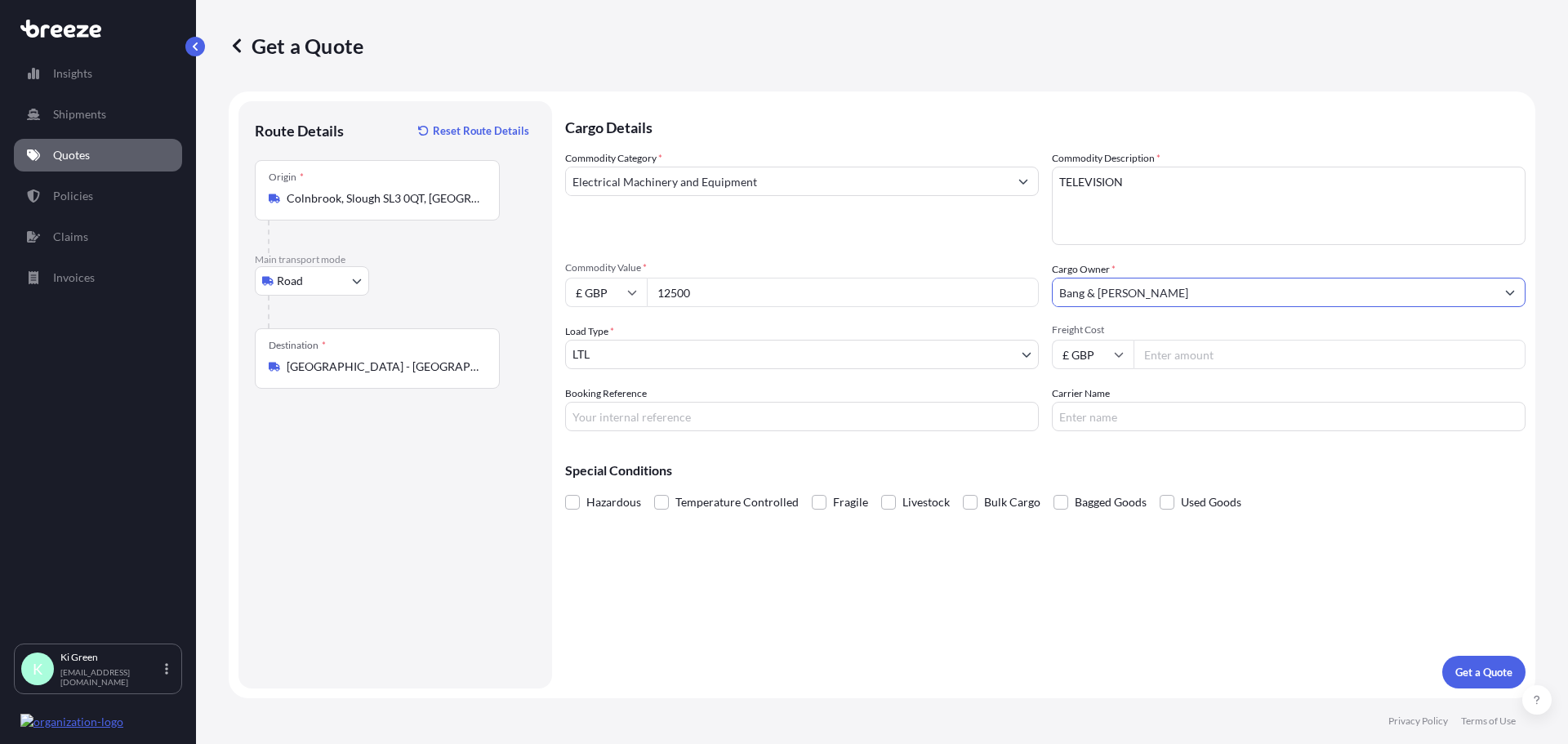
type input "Bang & [PERSON_NAME]"
click at [870, 424] on input "Booking Reference" at bounding box center [802, 416] width 474 height 29
type input "MFS 149600"
click at [1213, 356] on input "Freight Cost" at bounding box center [1330, 354] width 392 height 29
type input "12500"
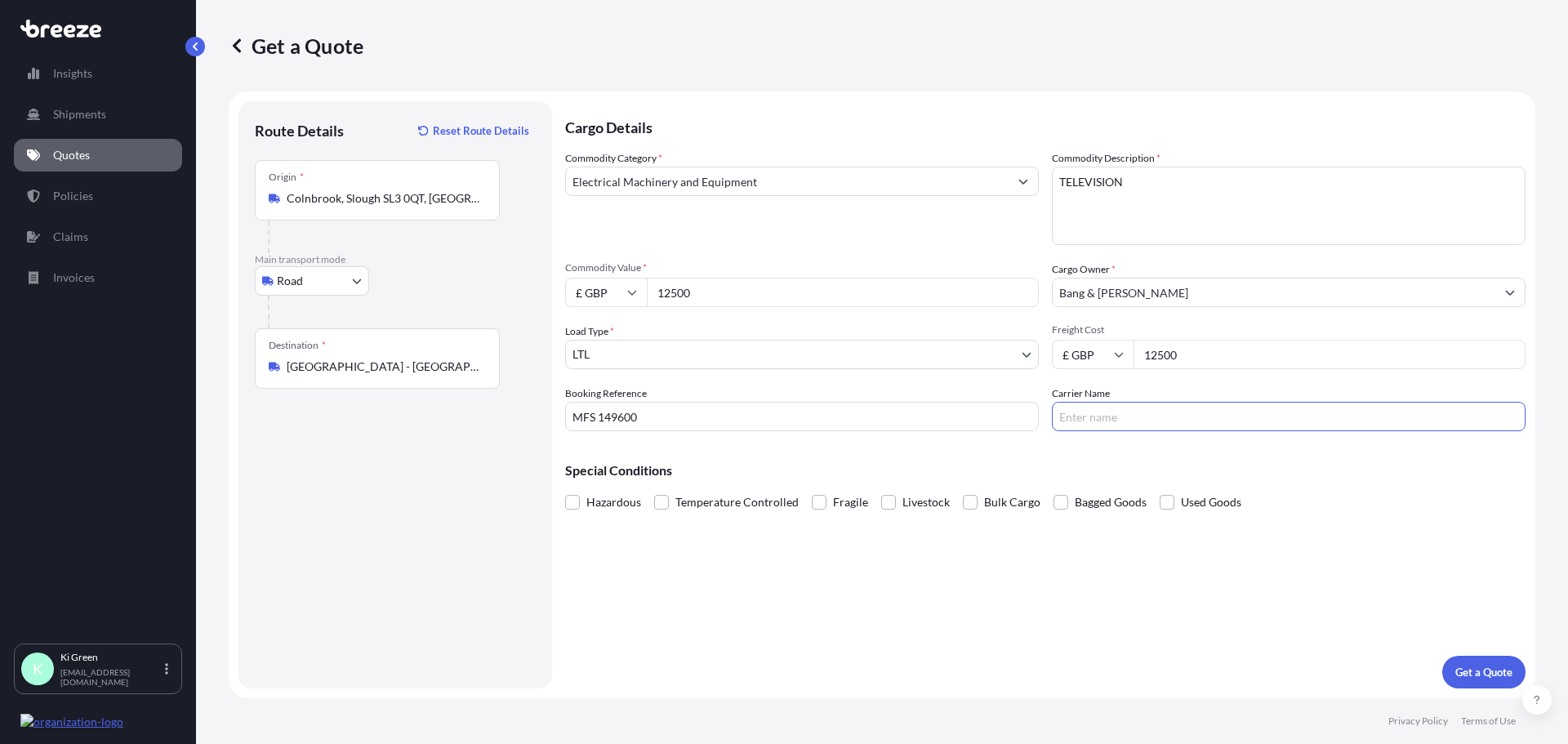
click at [1149, 423] on input "Carrier Name" at bounding box center [1288, 416] width 474 height 29
type input "FEDEX COURIER"
click at [1450, 662] on button "Get a Quote" at bounding box center [1484, 672] width 83 height 33
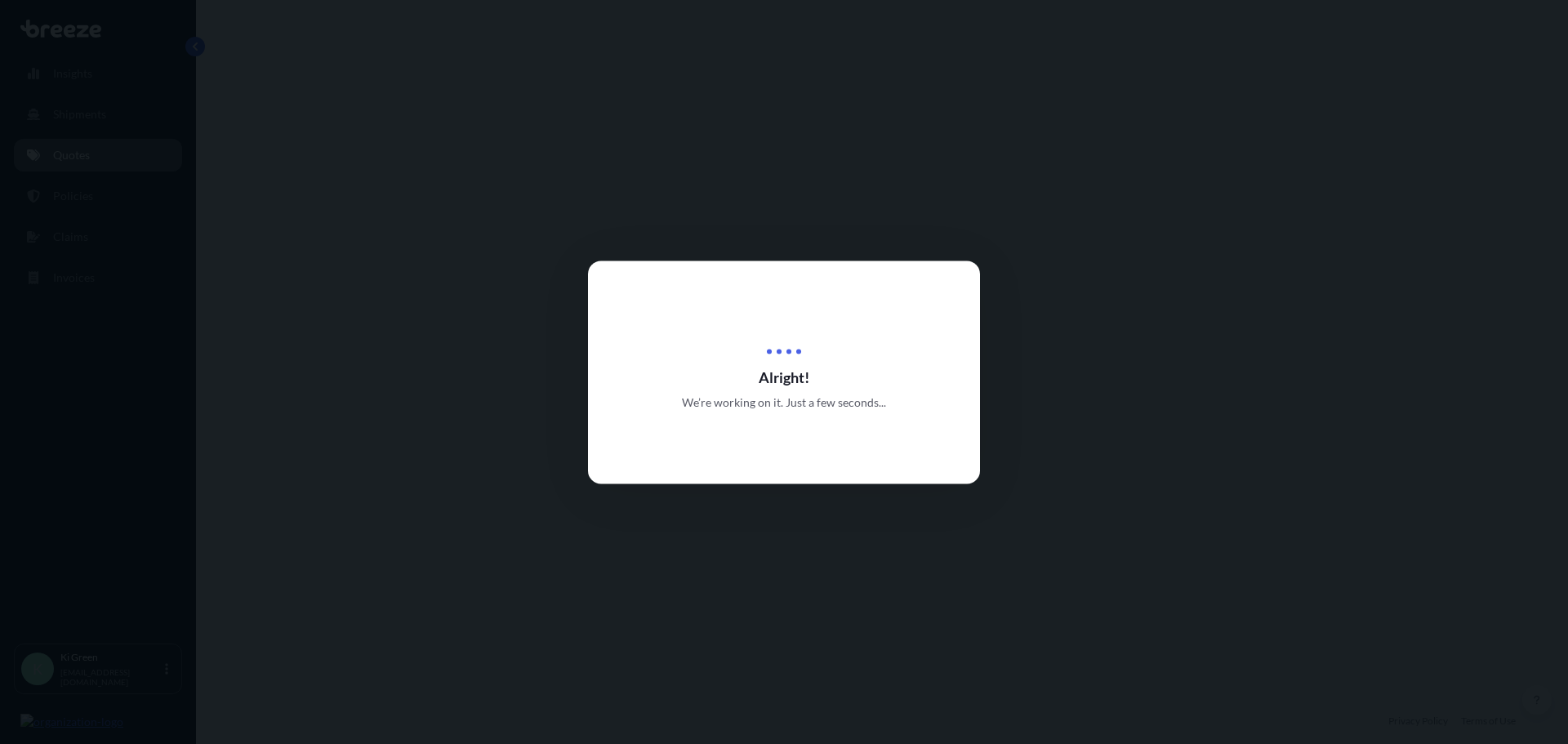
select select "Road"
select select "1"
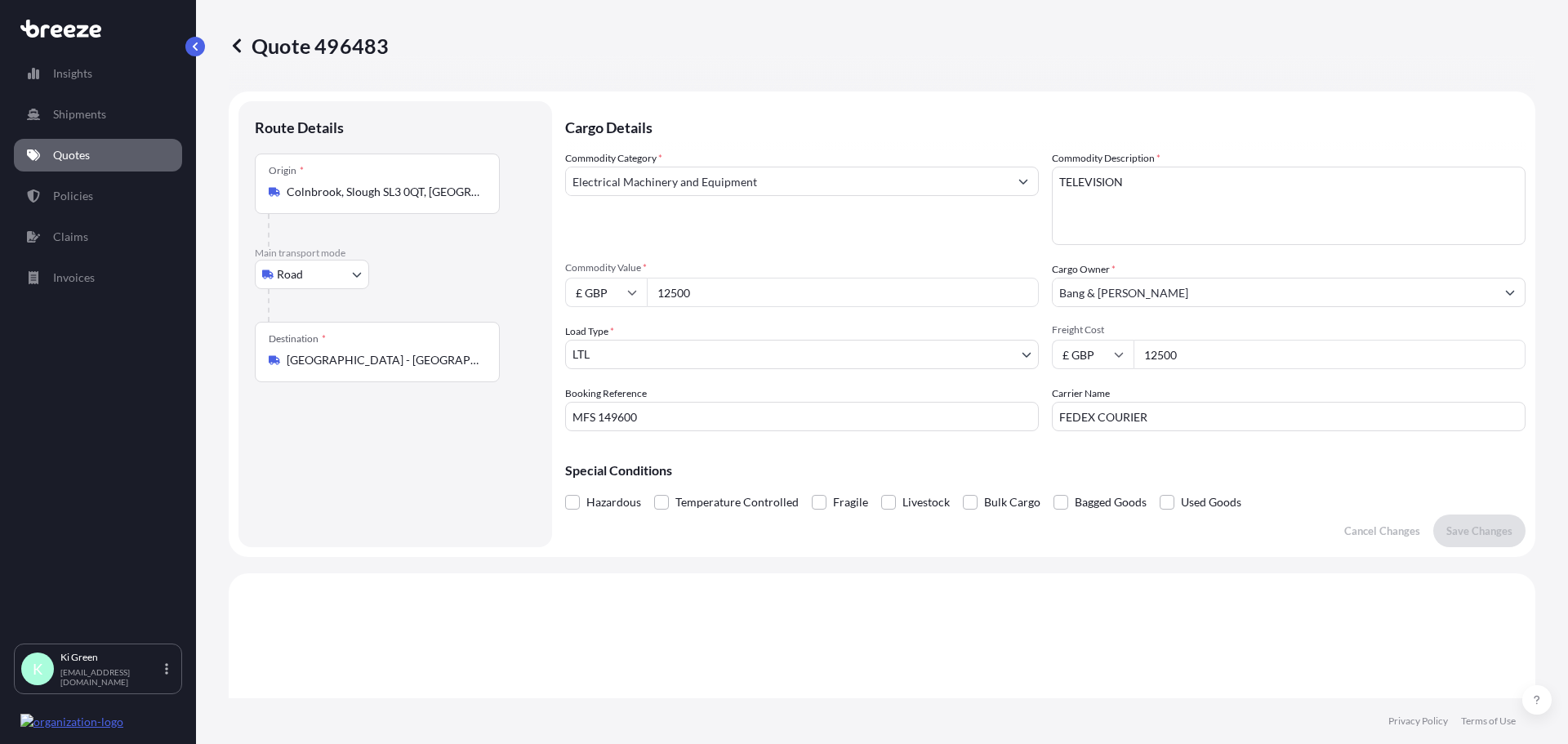
click at [701, 300] on input "12500" at bounding box center [843, 292] width 392 height 29
click at [1194, 364] on input "12500" at bounding box center [1330, 354] width 392 height 29
type input "1"
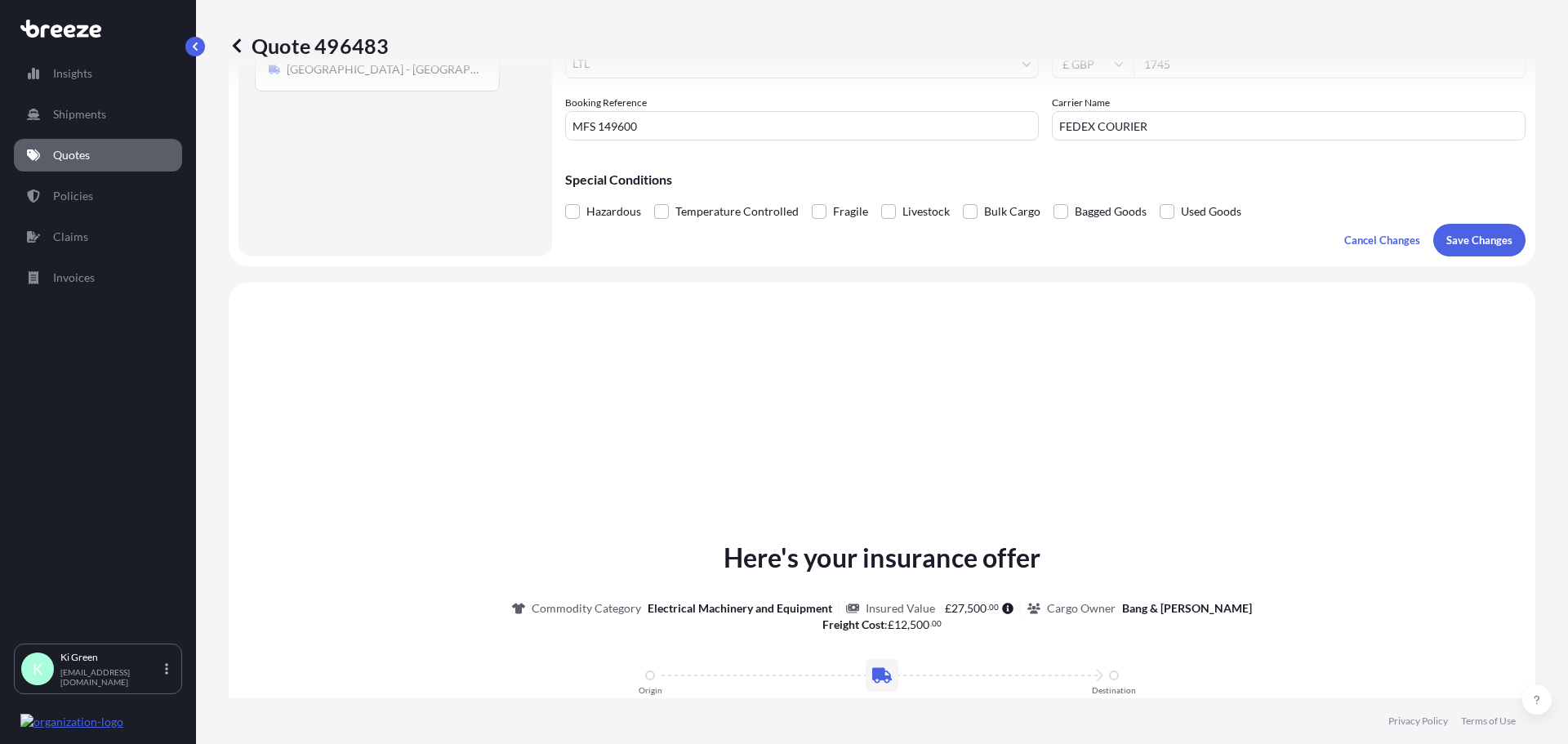
scroll to position [163, 0]
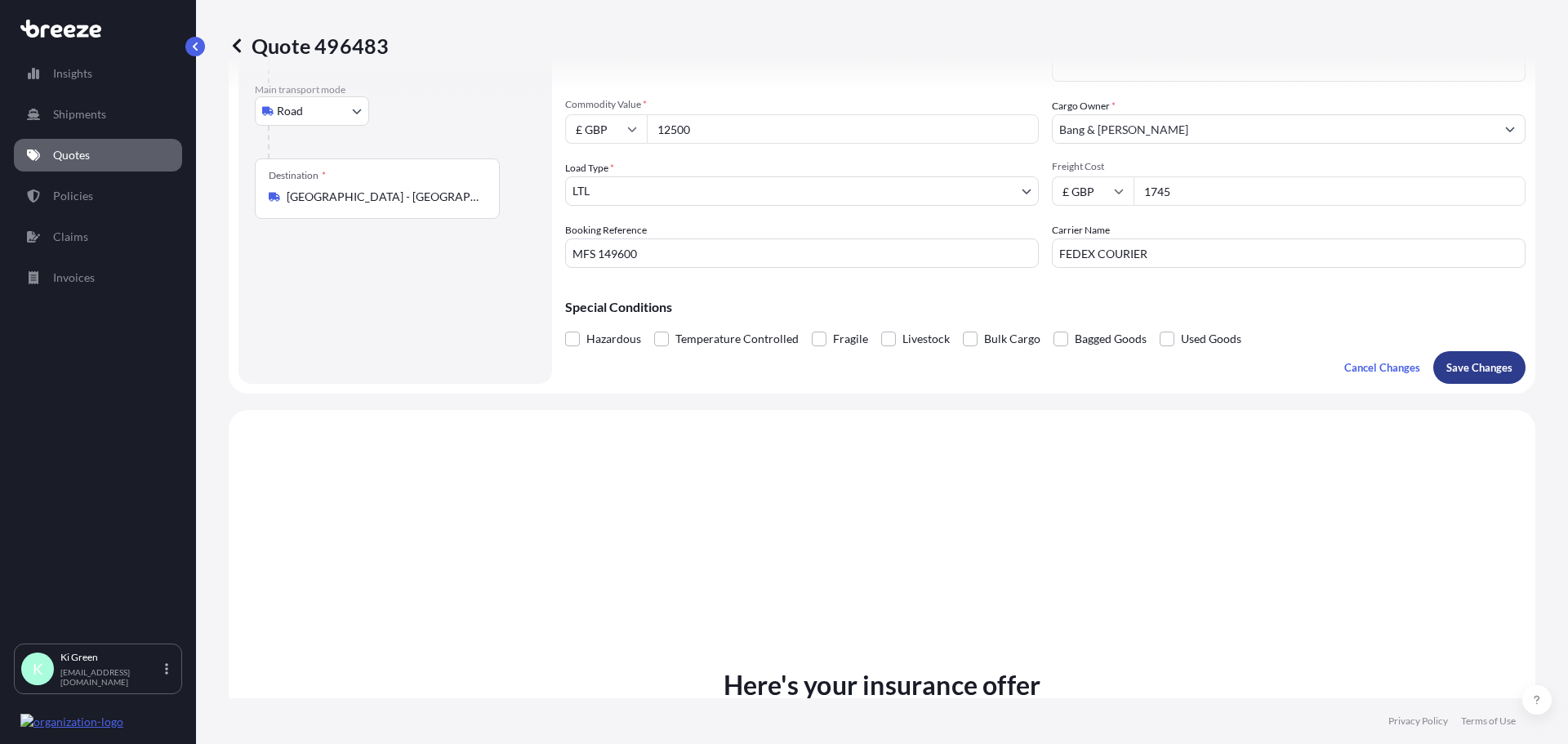
type input "1745"
click at [1464, 376] on button "Save Changes" at bounding box center [1480, 367] width 93 height 33
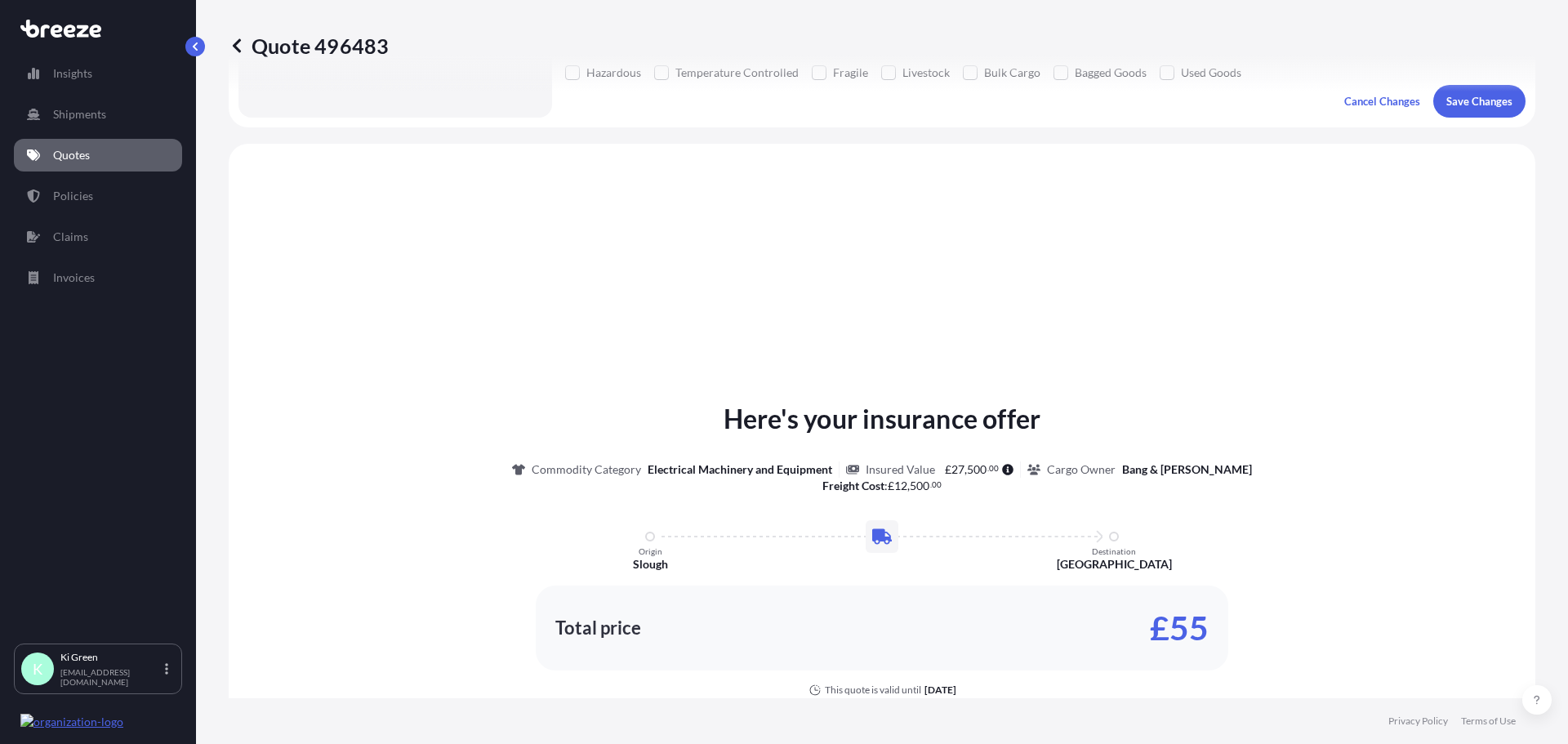
scroll to position [492, 0]
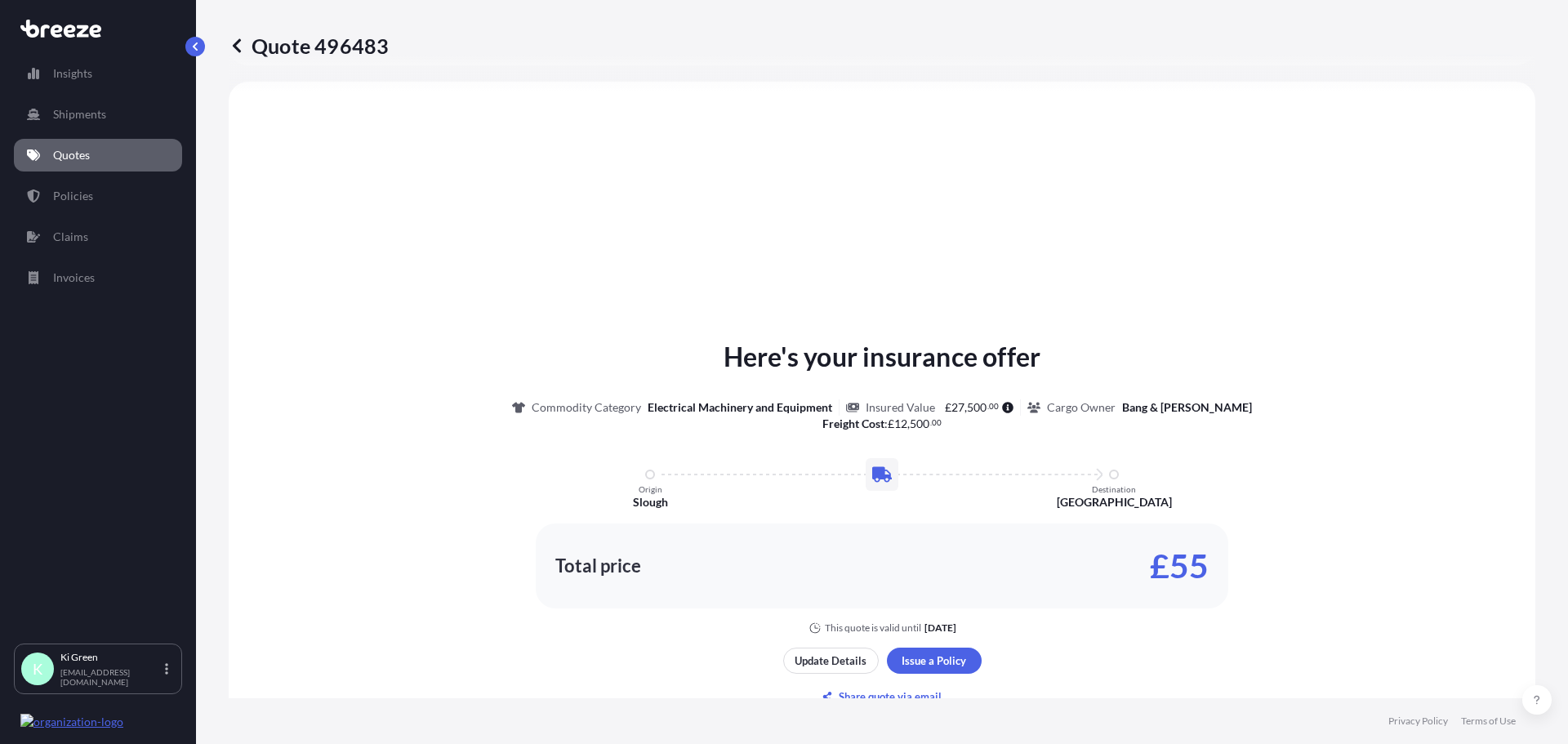
select select "Road"
select select "1"
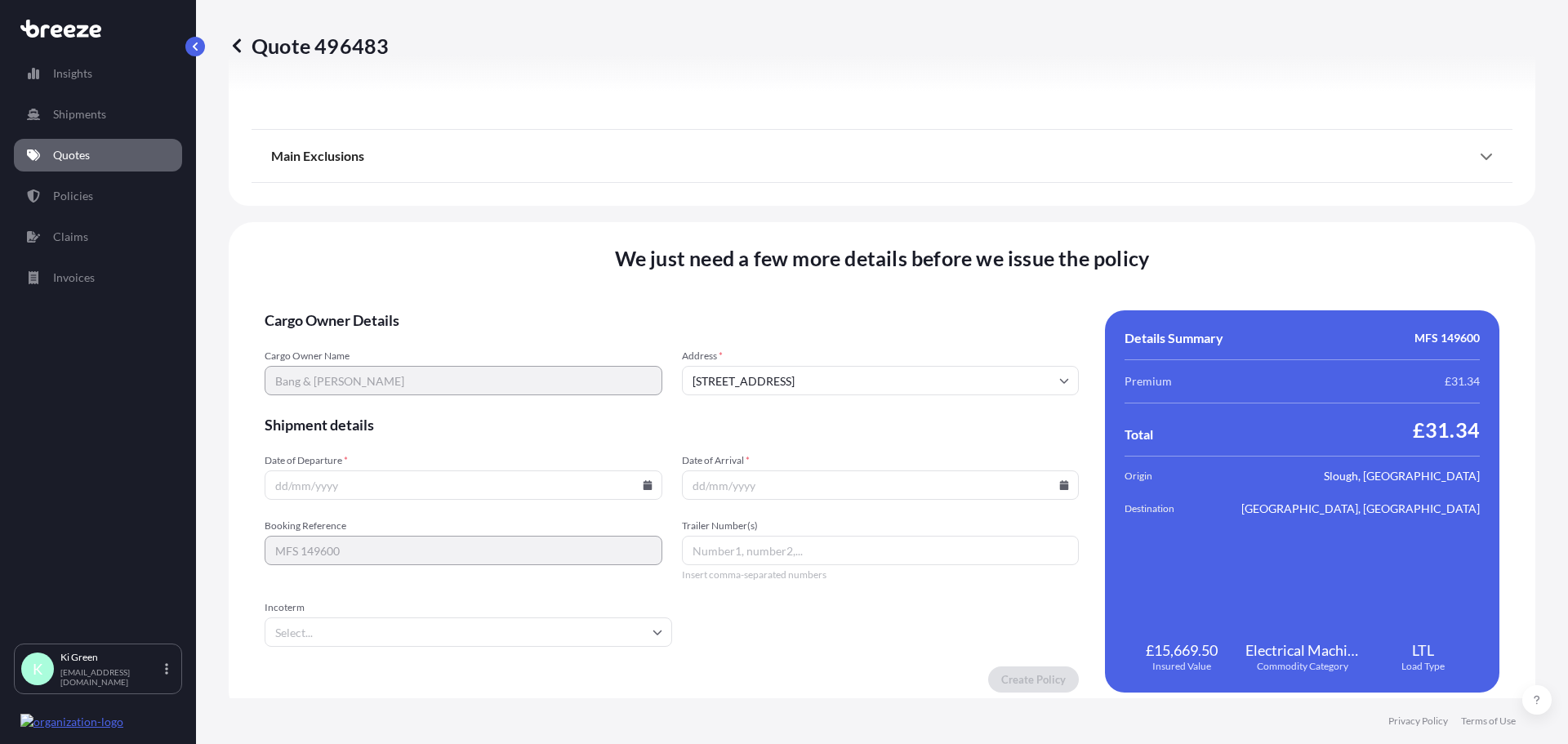
scroll to position [1847, 0]
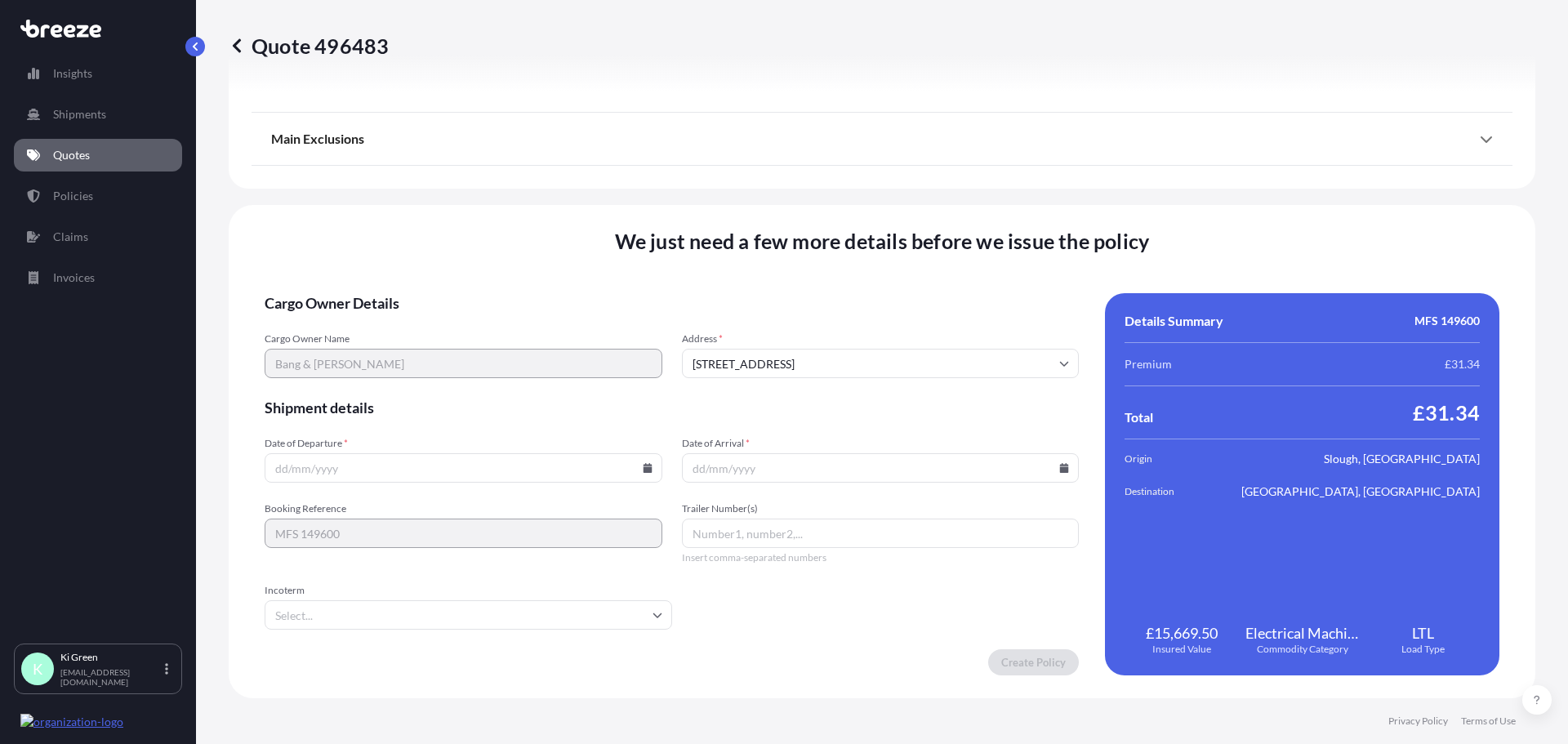
click at [300, 459] on input "Date of Departure *" at bounding box center [463, 467] width 397 height 29
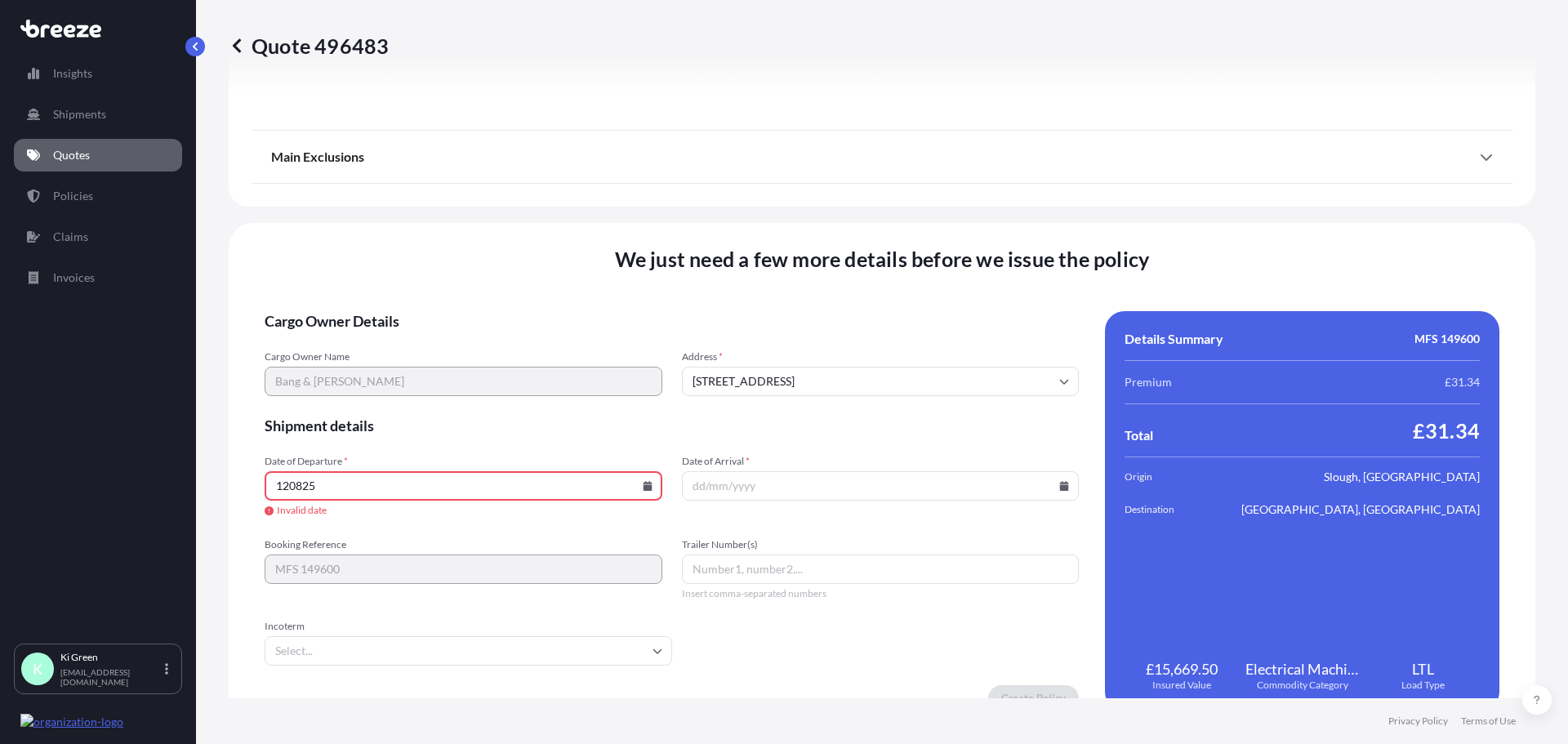
click at [312, 497] on input "120825" at bounding box center [463, 486] width 397 height 29
drag, startPoint x: 360, startPoint y: 497, endPoint x: 351, endPoint y: 497, distance: 9.0
click at [360, 496] on input "12/08" at bounding box center [463, 486] width 397 height 29
type input "[DATE]"
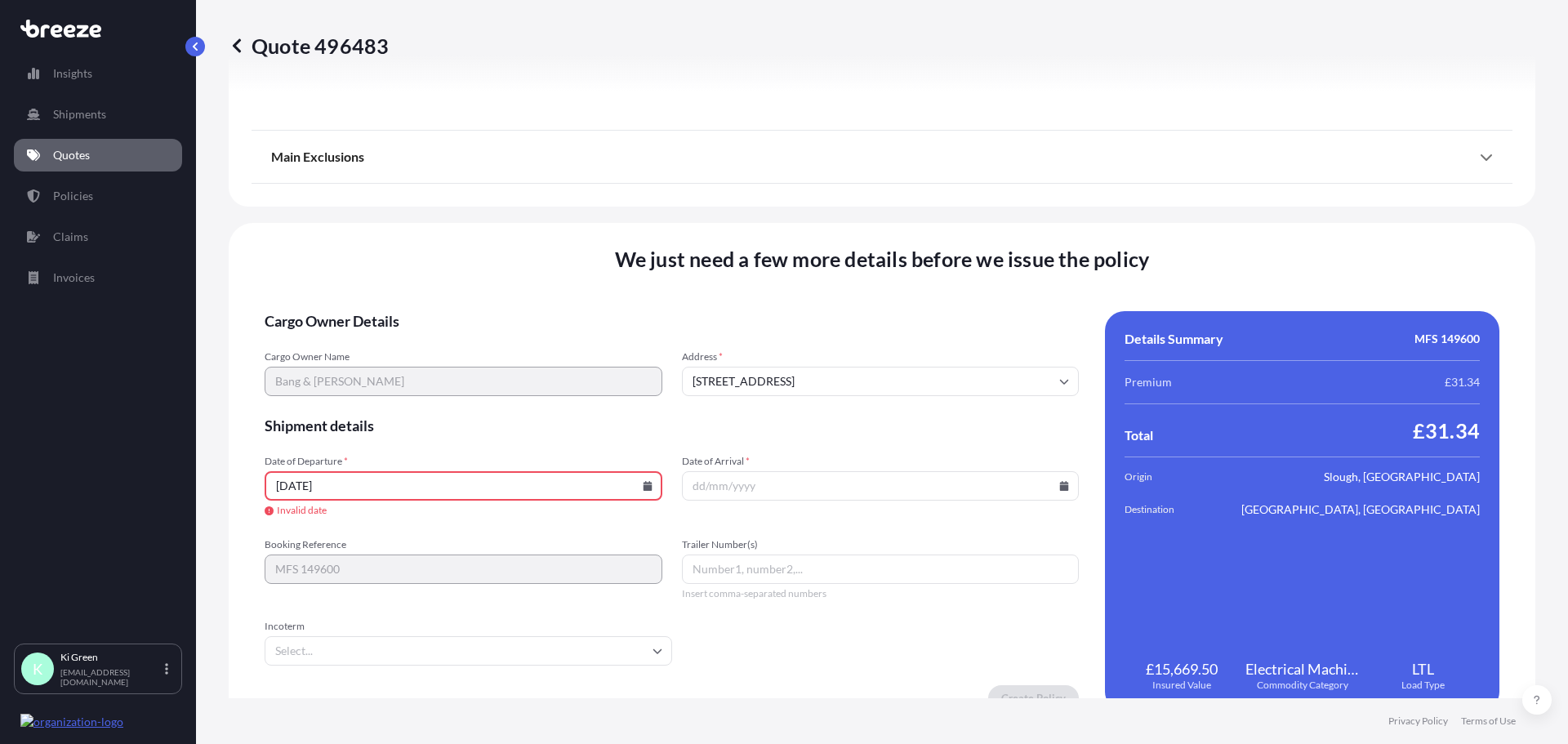
click at [714, 486] on input "Date of Arrival *" at bounding box center [881, 486] width 397 height 29
type input "[DATE]"
click at [349, 489] on input "[DATE]" at bounding box center [463, 486] width 397 height 29
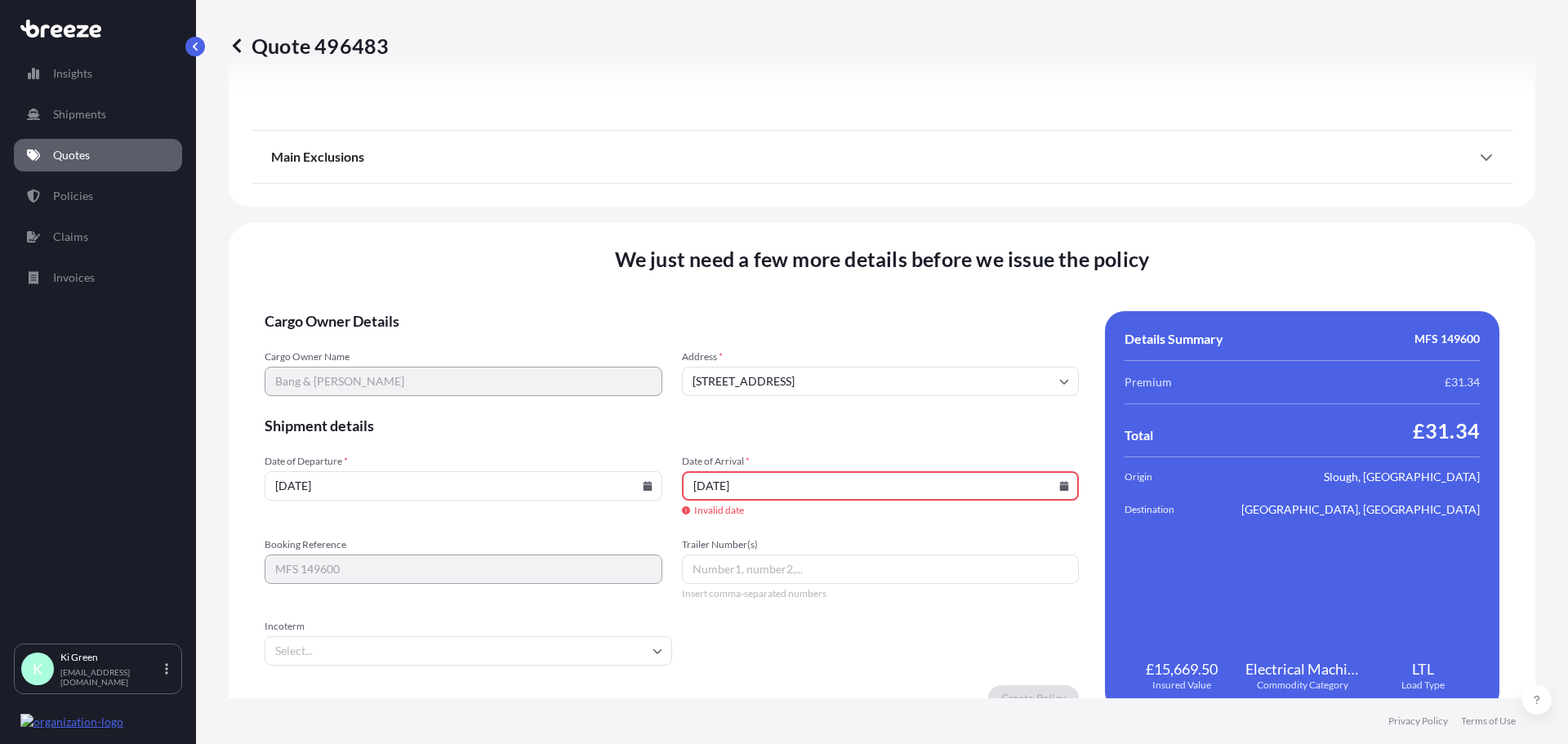
type input "[DATE]"
click at [773, 486] on input "[DATE]" at bounding box center [881, 486] width 397 height 29
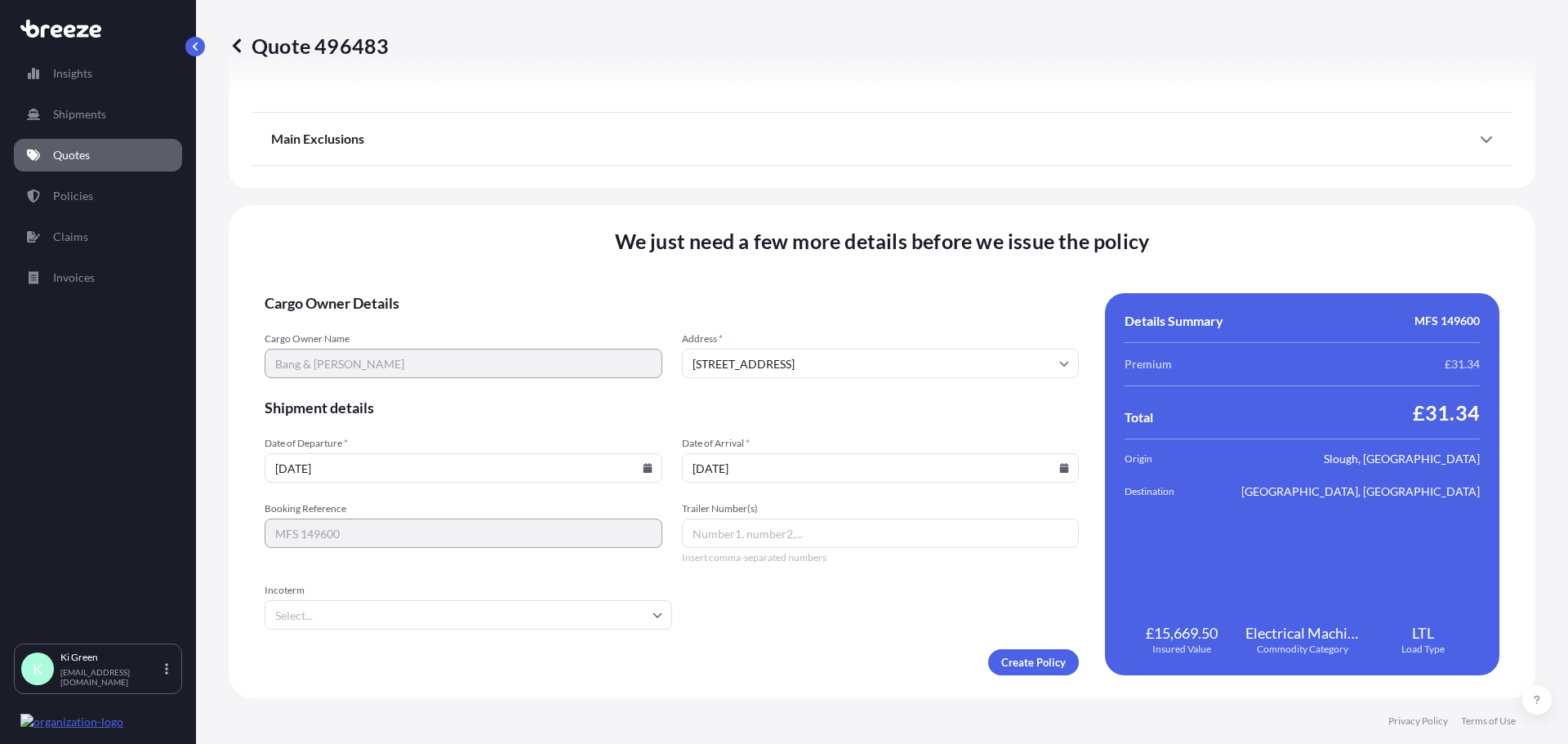
type input "[DATE]"
click at [752, 535] on input "Trailer Number(s)" at bounding box center [881, 533] width 397 height 29
paste input "883465269071"
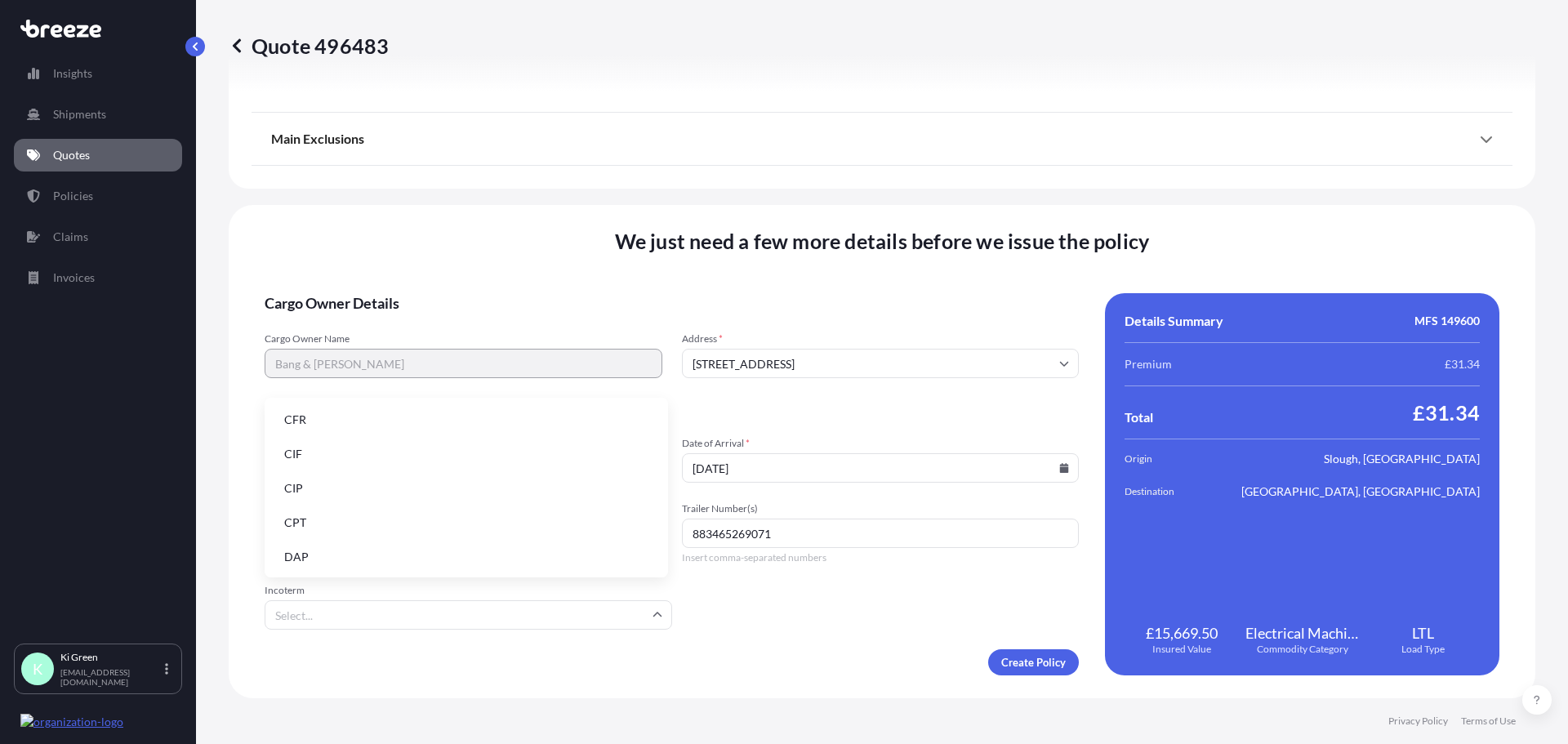
click at [504, 622] on input "Incoterm" at bounding box center [468, 614] width 408 height 29
click at [417, 554] on li "DAP" at bounding box center [467, 556] width 391 height 31
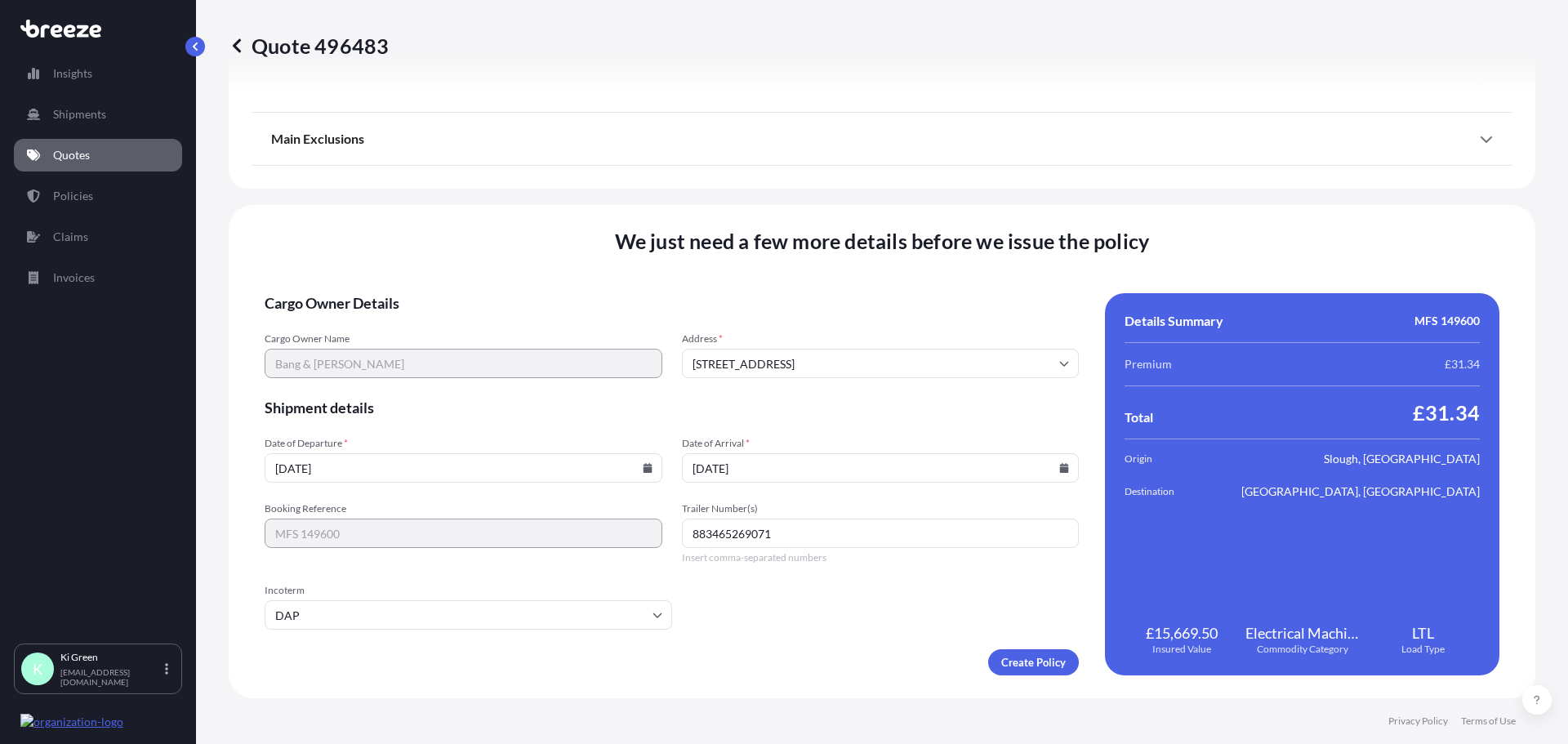
click at [707, 662] on div "Create Policy" at bounding box center [671, 662] width 814 height 26
drag, startPoint x: 899, startPoint y: 518, endPoint x: 892, endPoint y: 523, distance: 8.6
click at [895, 520] on div "Trailer Number(s) 883465269071 Insert comma-separated numbers" at bounding box center [881, 534] width 397 height 62
click at [882, 530] on input "883465269071" at bounding box center [881, 533] width 397 height 29
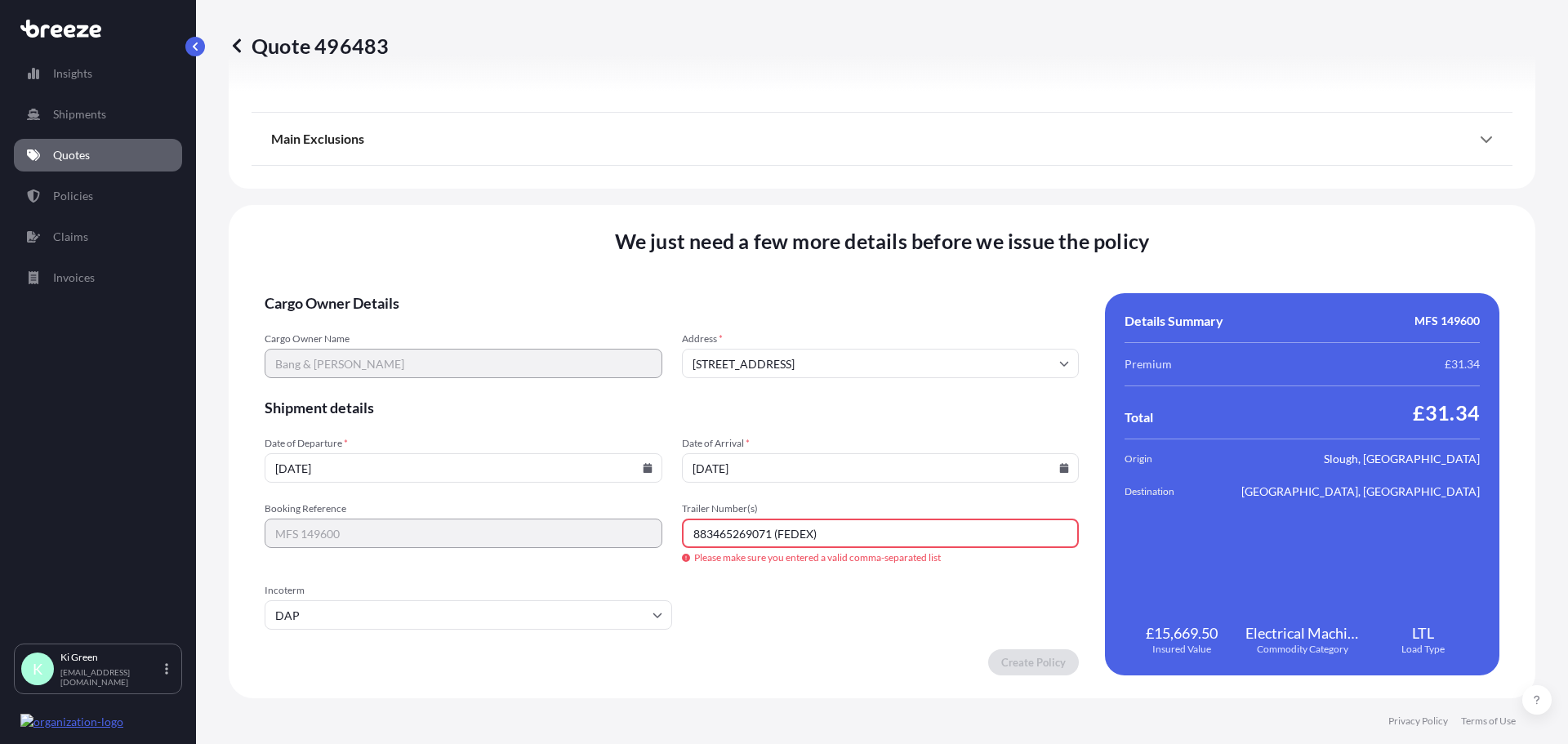
click at [899, 641] on form "Cargo Owner Details Cargo Owner Name Bang & [PERSON_NAME] Address * [STREET_ADD…" at bounding box center [671, 484] width 814 height 382
click at [876, 533] on input "883465269071 (FEDEX)" at bounding box center [881, 533] width 397 height 29
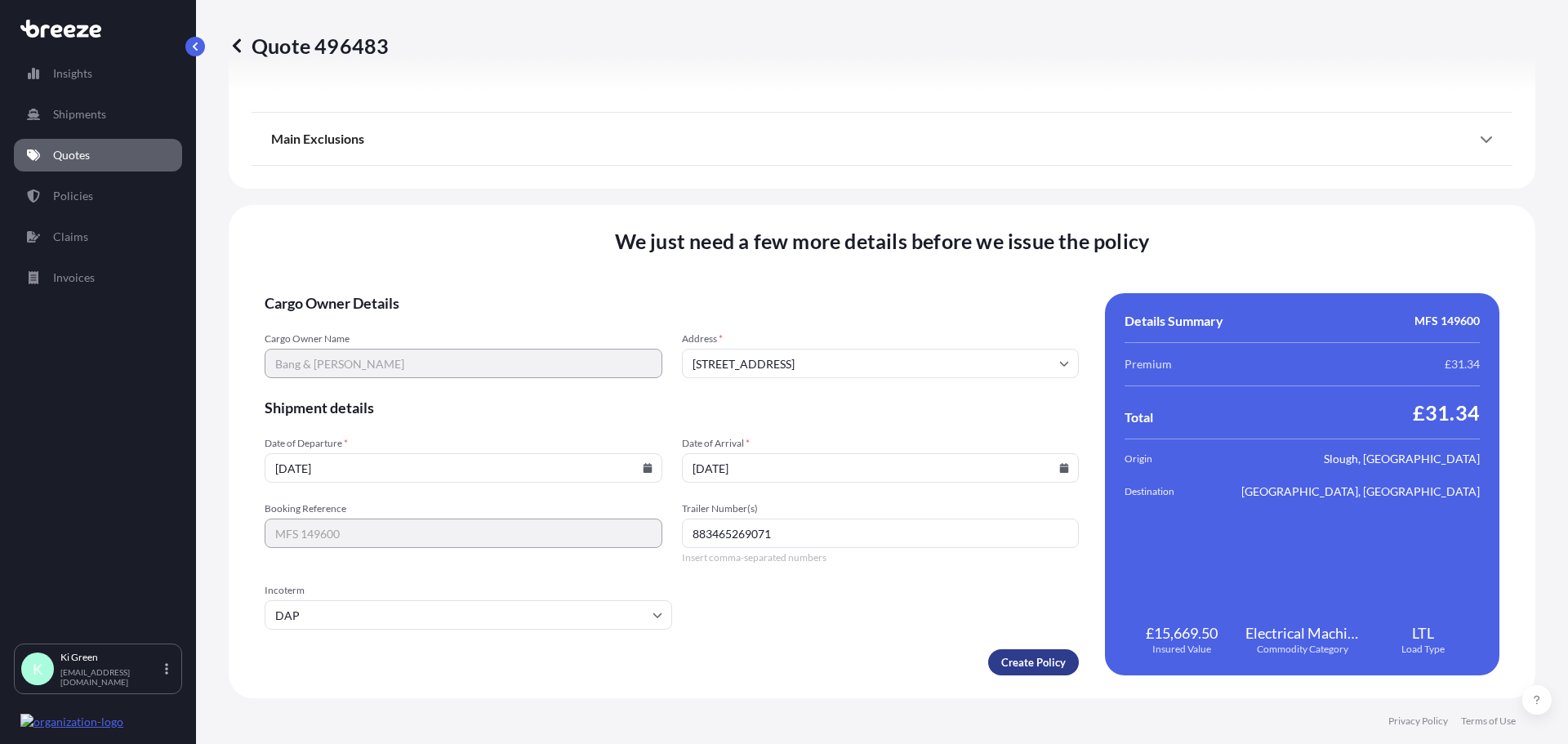
type input "883465269071"
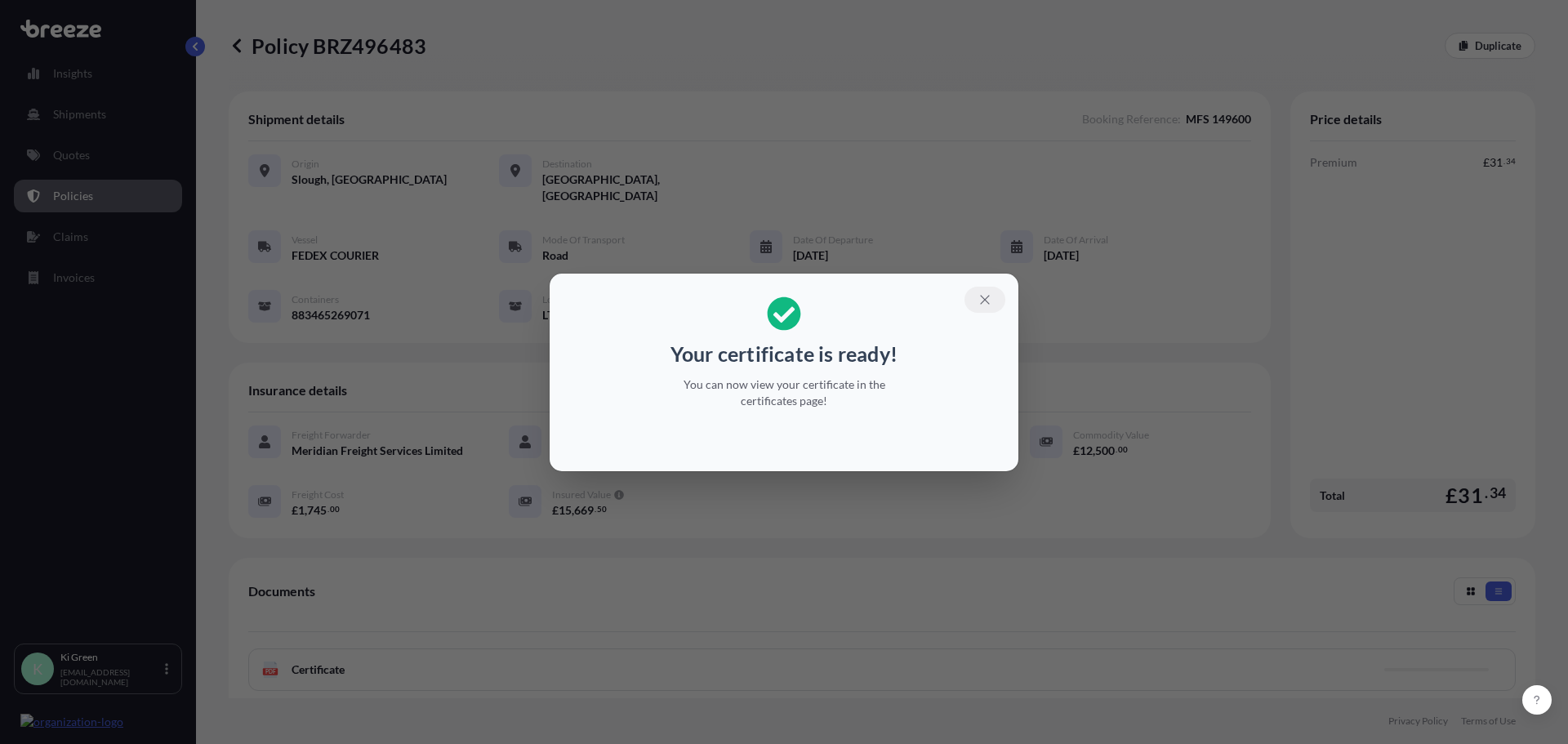
click at [997, 306] on button "button" at bounding box center [985, 299] width 41 height 26
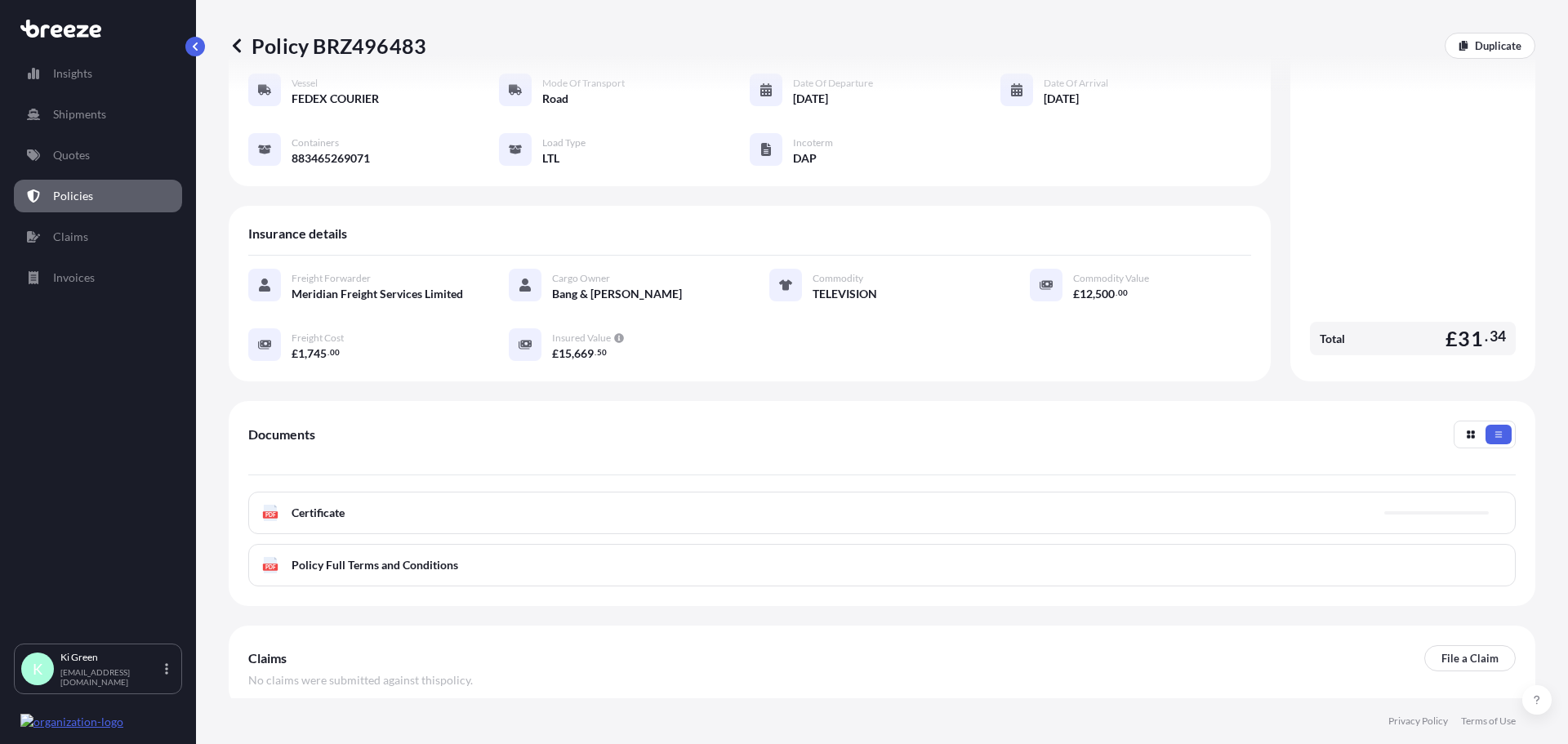
scroll to position [163, 0]
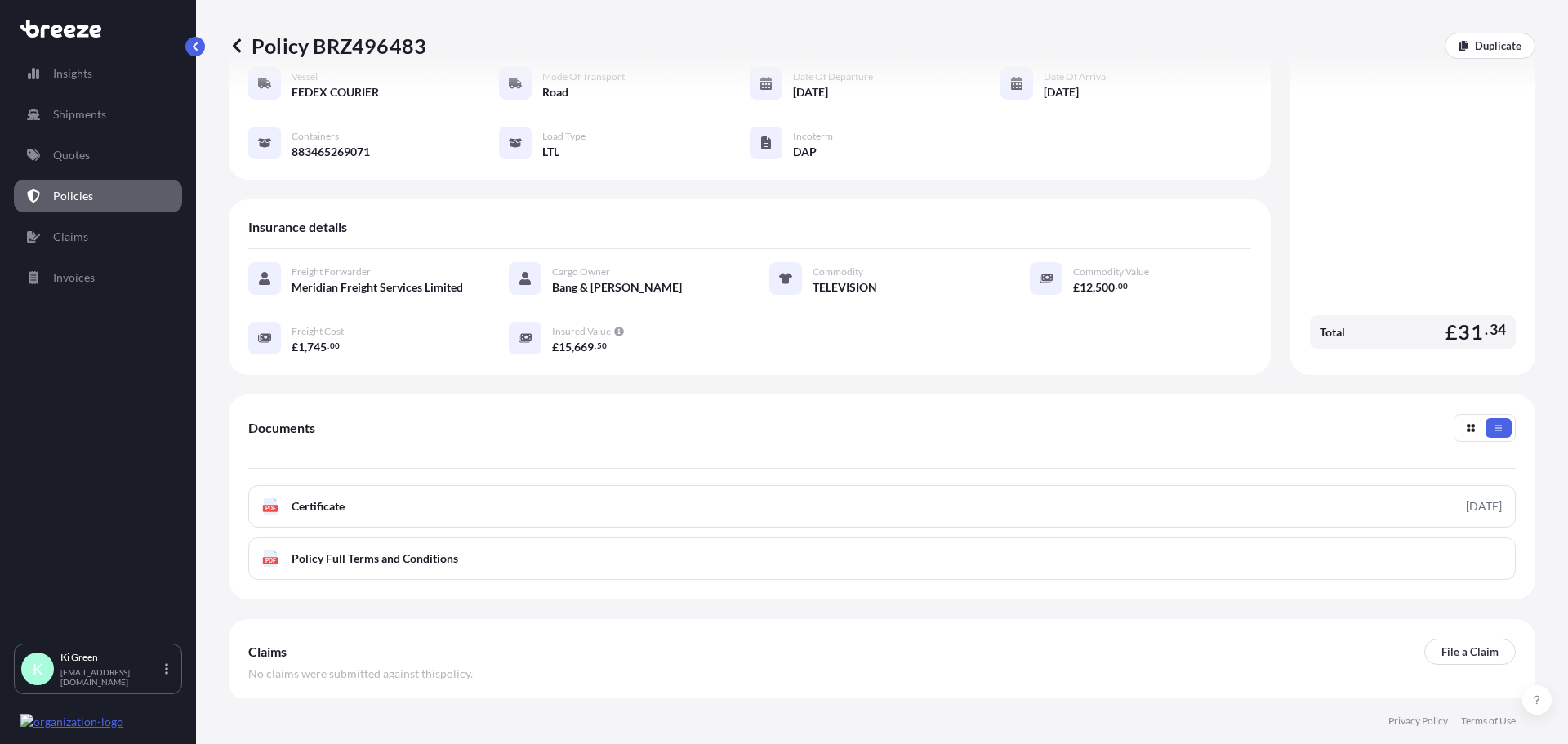
click at [797, 502] on link "PDF Certificate [DATE]" at bounding box center [882, 506] width 1267 height 42
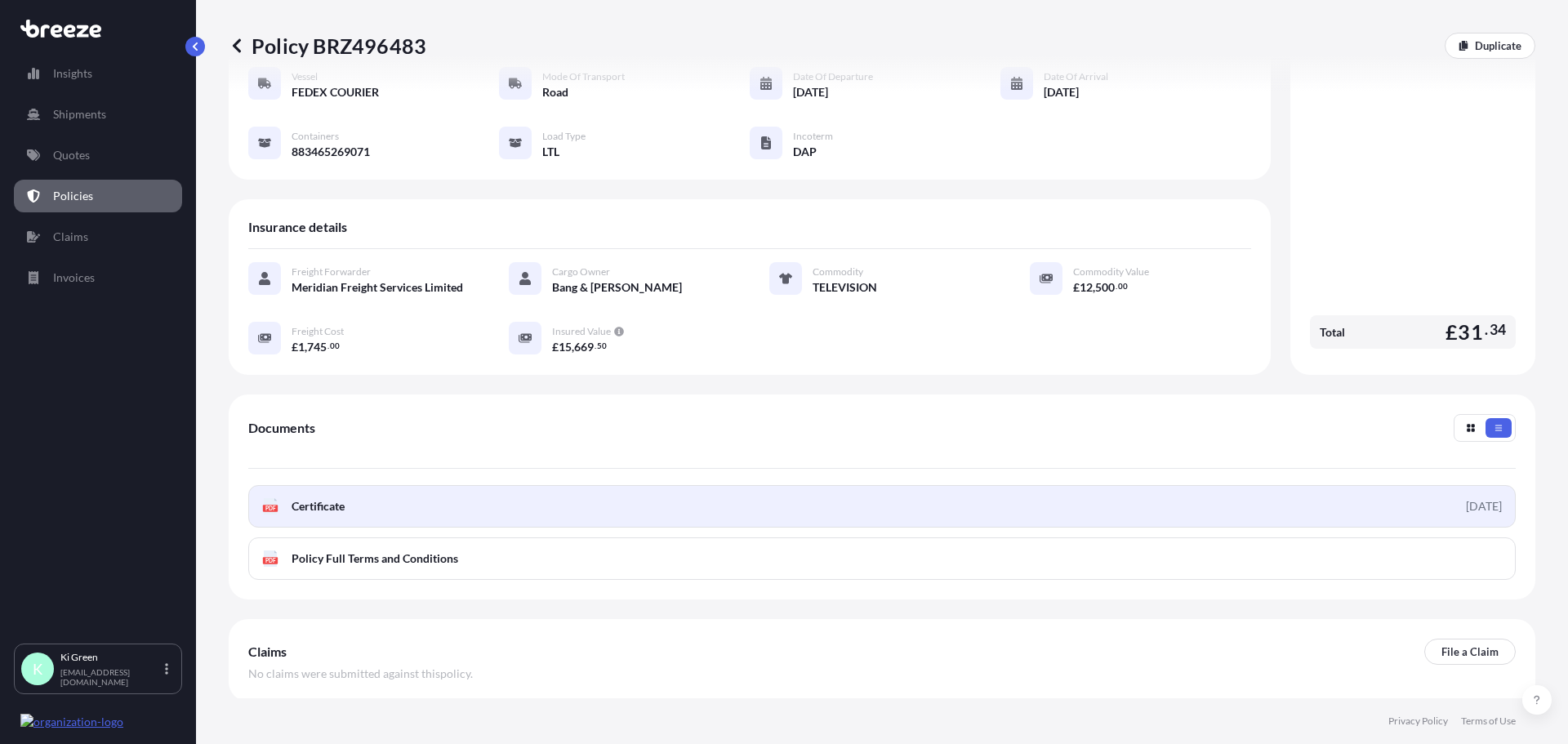
click at [995, 497] on link "PDF Certificate [DATE]" at bounding box center [882, 506] width 1267 height 42
